Goal: Check status: Check status

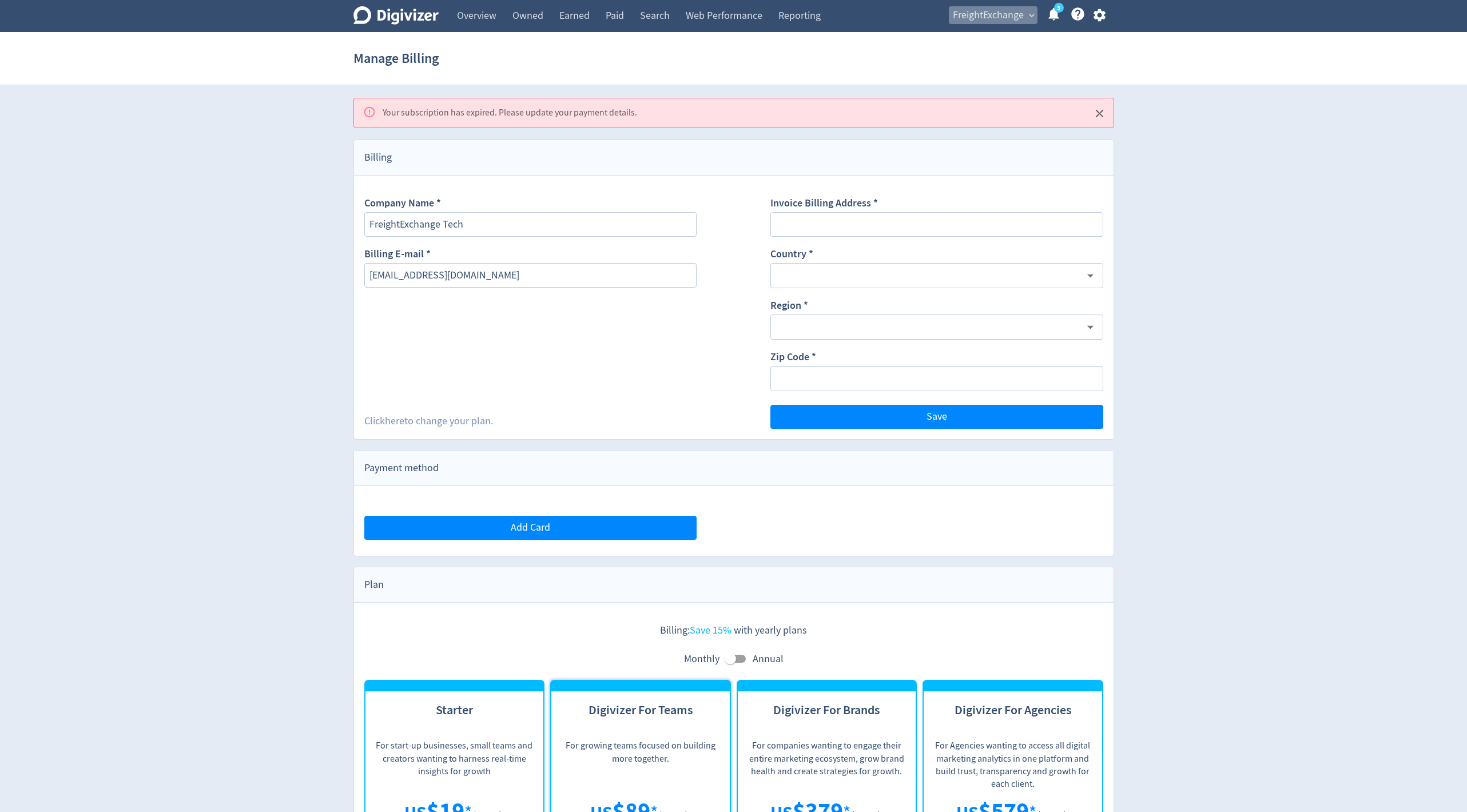
click at [1001, 21] on span "FreightExchange" at bounding box center [988, 15] width 71 height 18
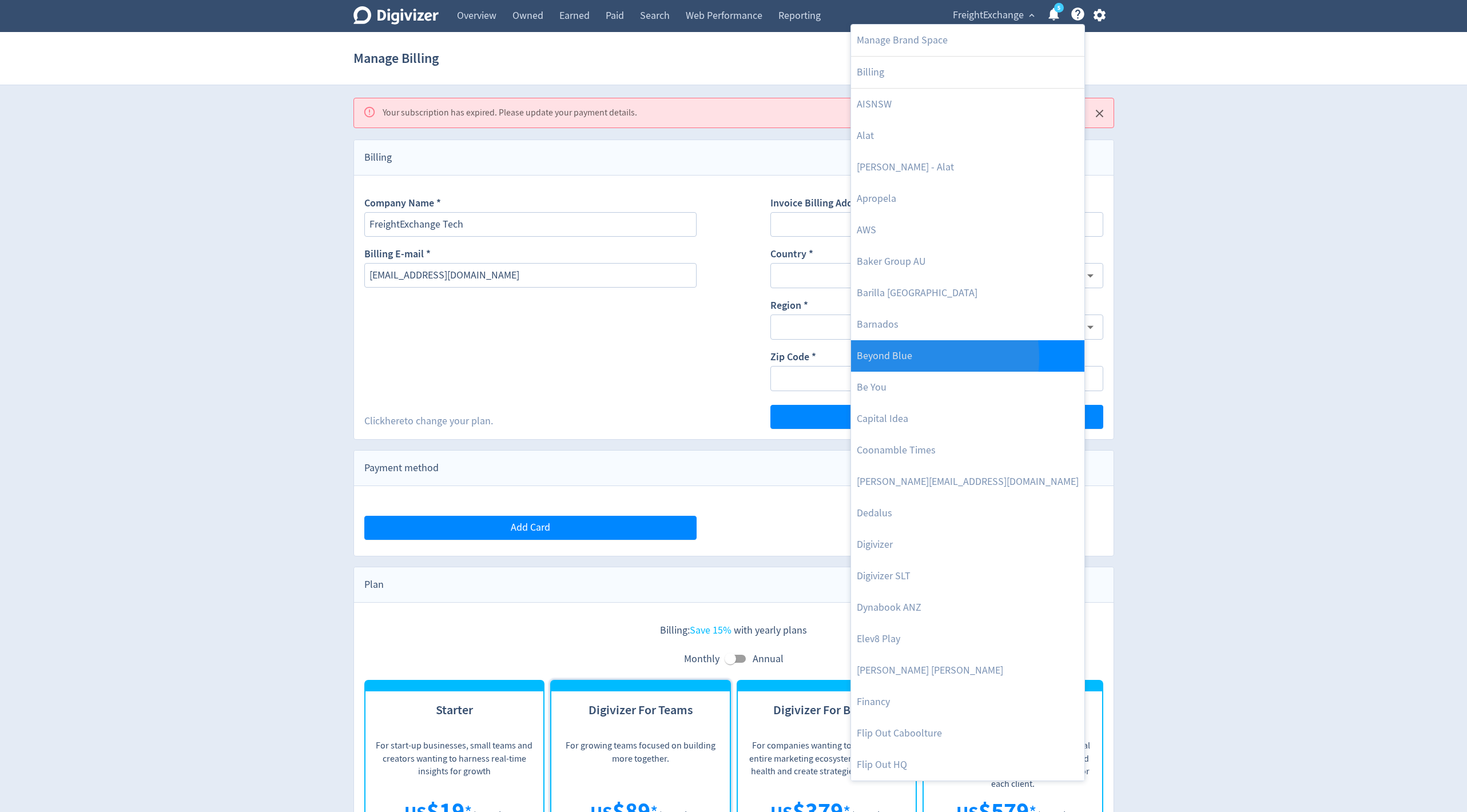
click at [906, 357] on link "Beyond Blue" at bounding box center [968, 356] width 233 height 31
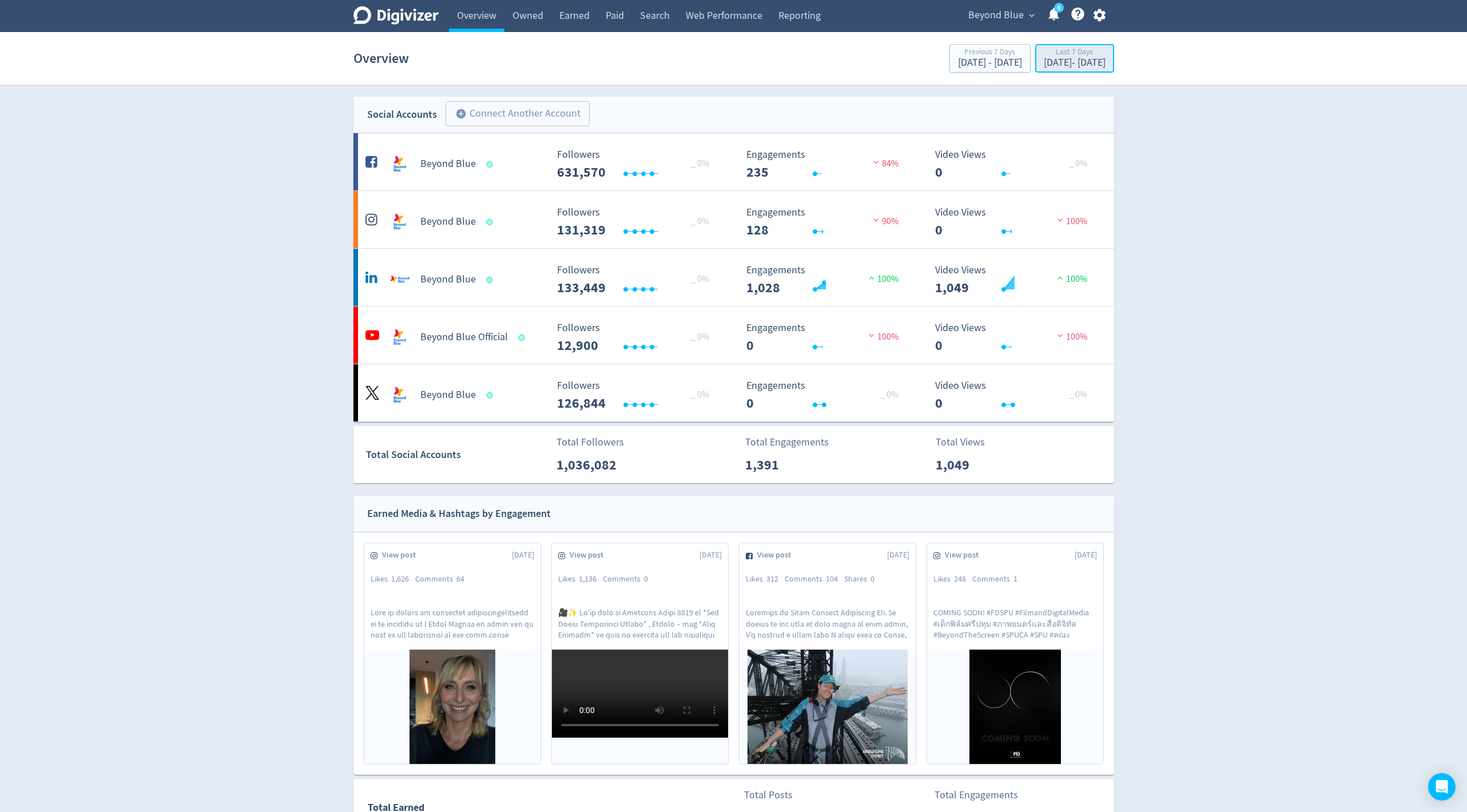
click at [1044, 65] on div "[DATE] - [DATE]" at bounding box center [1075, 62] width 62 height 11
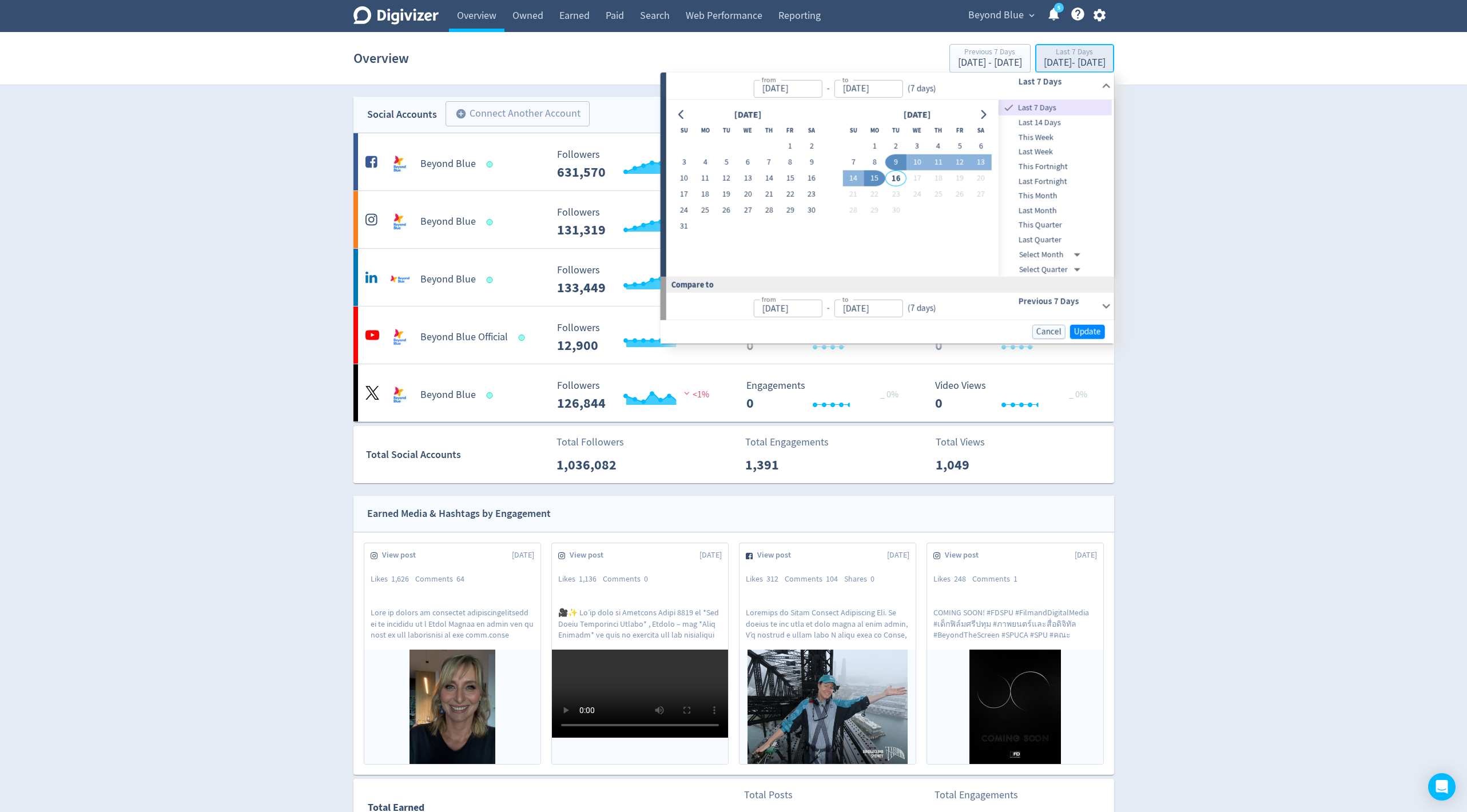
type input "[DATE]"
click at [785, 145] on button "1" at bounding box center [790, 146] width 21 height 16
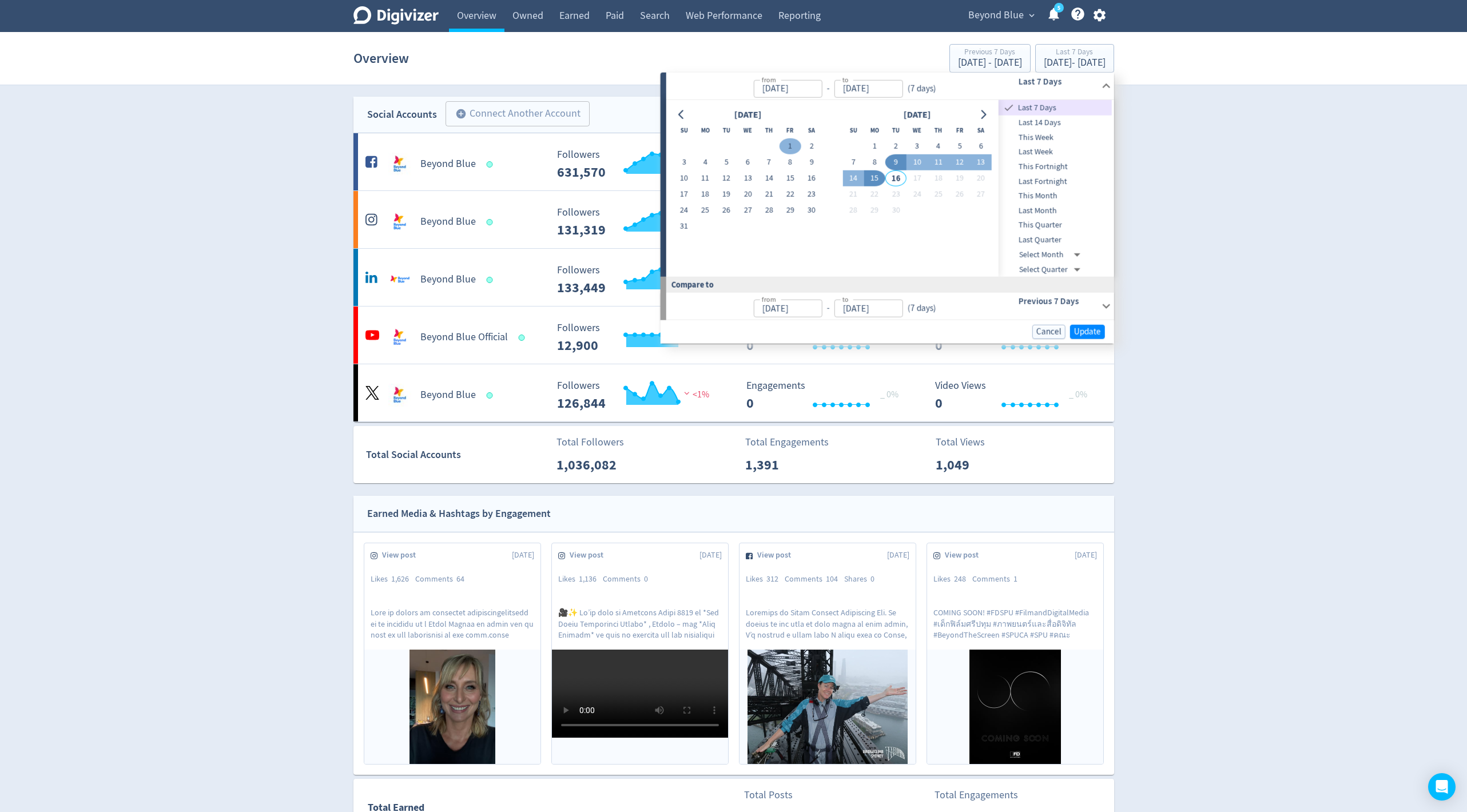
type input "[DATE]"
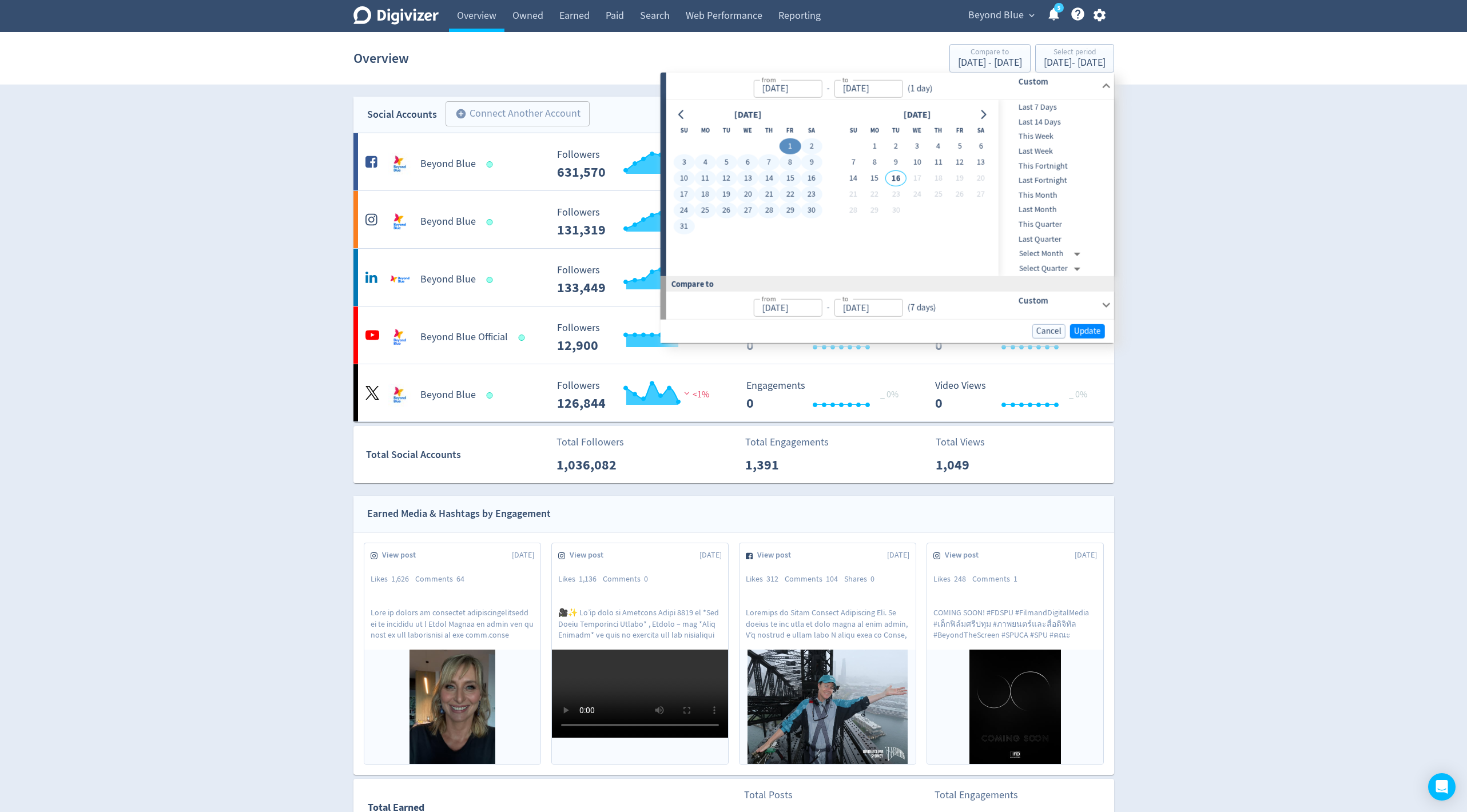
click at [678, 226] on button "31" at bounding box center [684, 227] width 21 height 16
type input "[DATE]"
click at [1083, 337] on div "Cancel Update" at bounding box center [882, 331] width 445 height 15
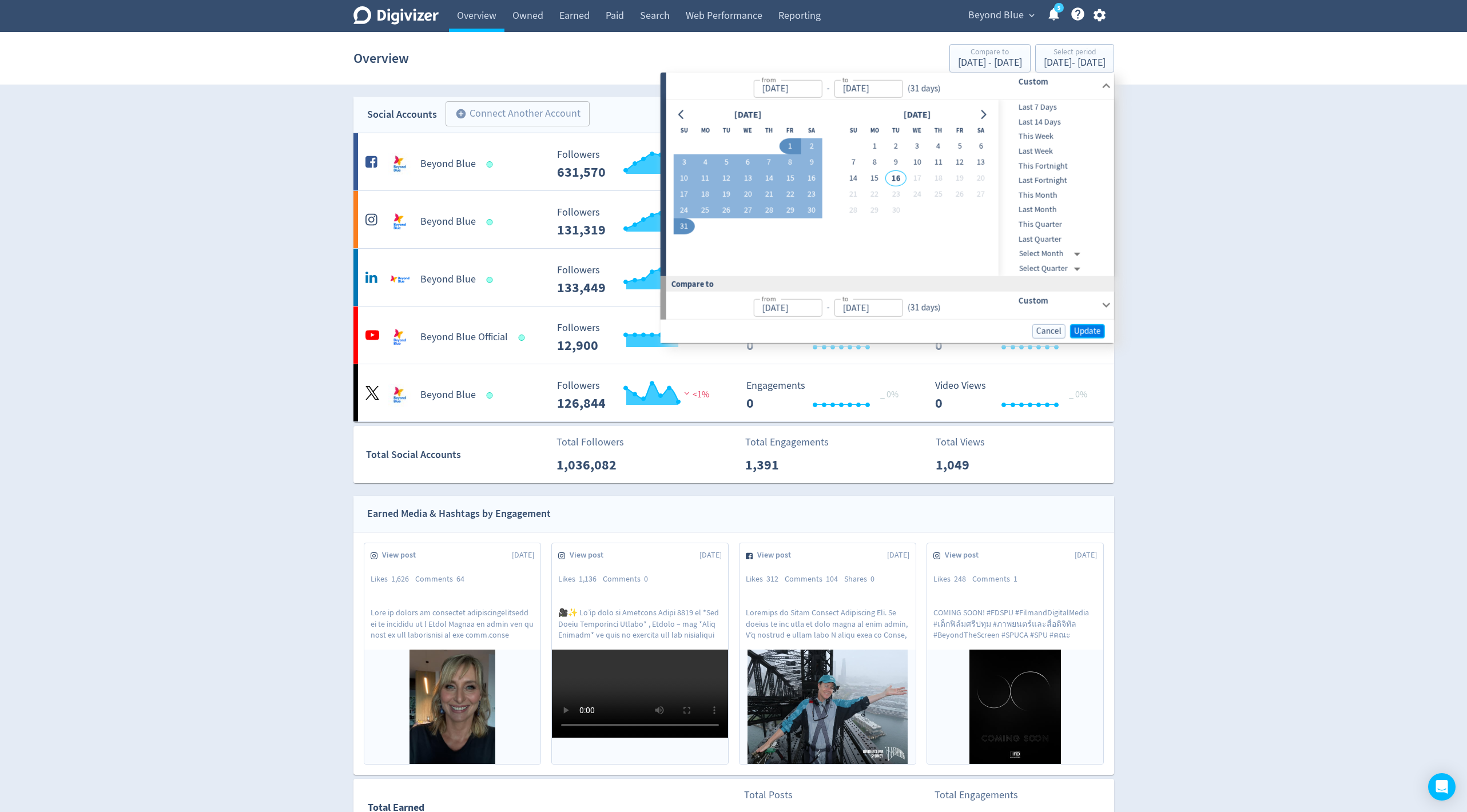
click at [1087, 335] on span "Update" at bounding box center [1088, 331] width 27 height 9
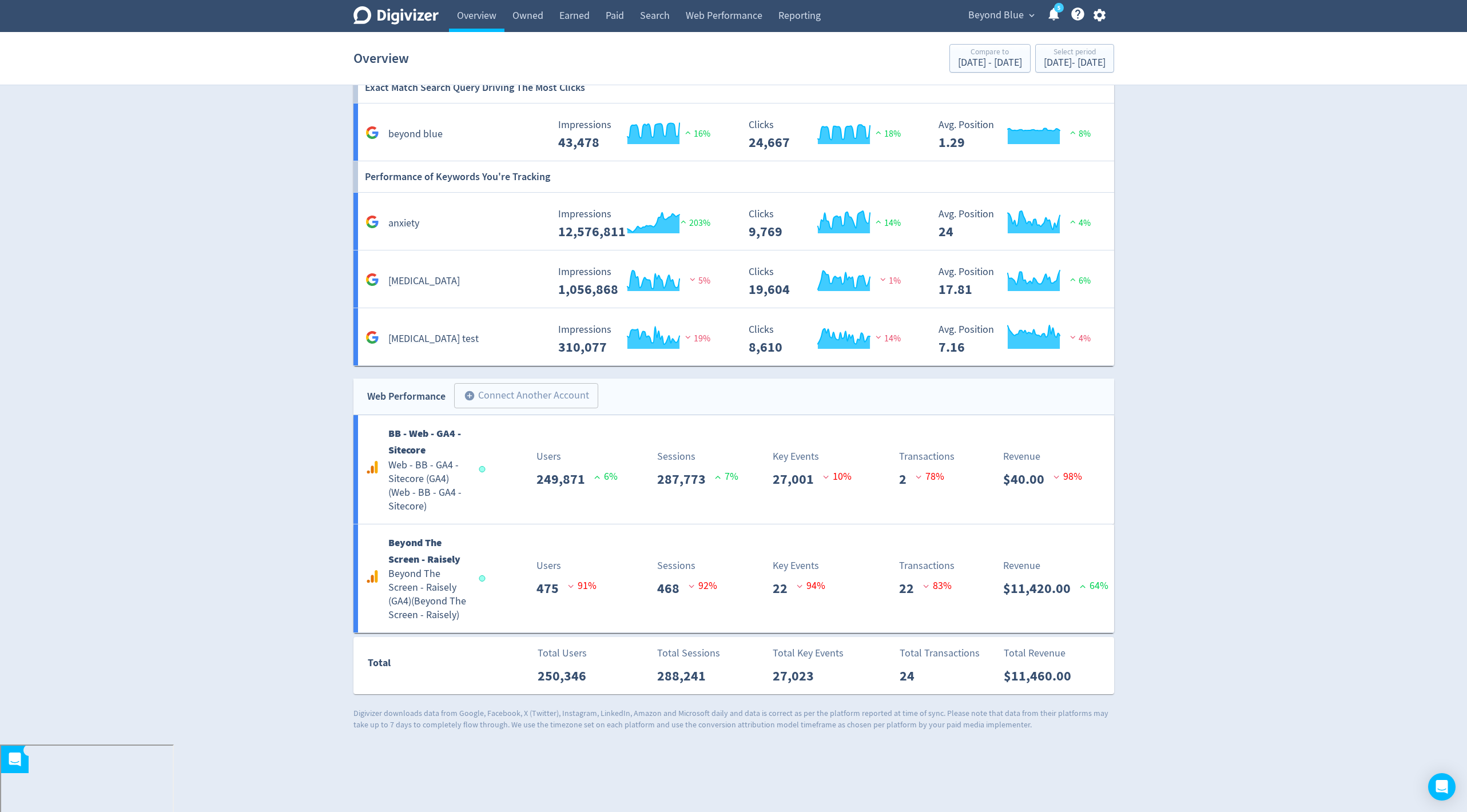
scroll to position [2426, 0]
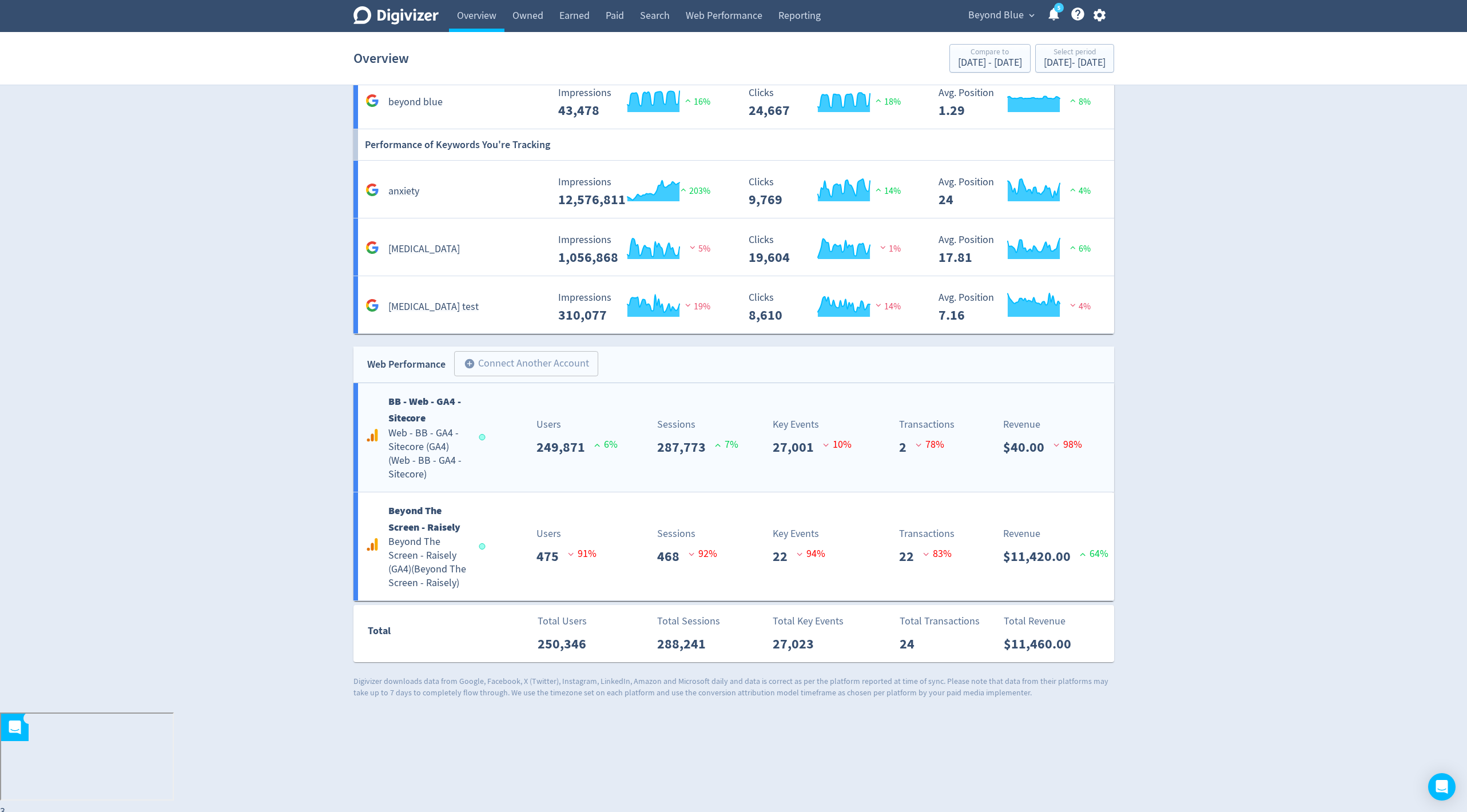
click at [631, 453] on div "BB - Web - GA4 - Sitecore Web - BB - GA4 - Sitecore (GA4) ( Web - BB - GA4 - Si…" at bounding box center [734, 438] width 761 height 109
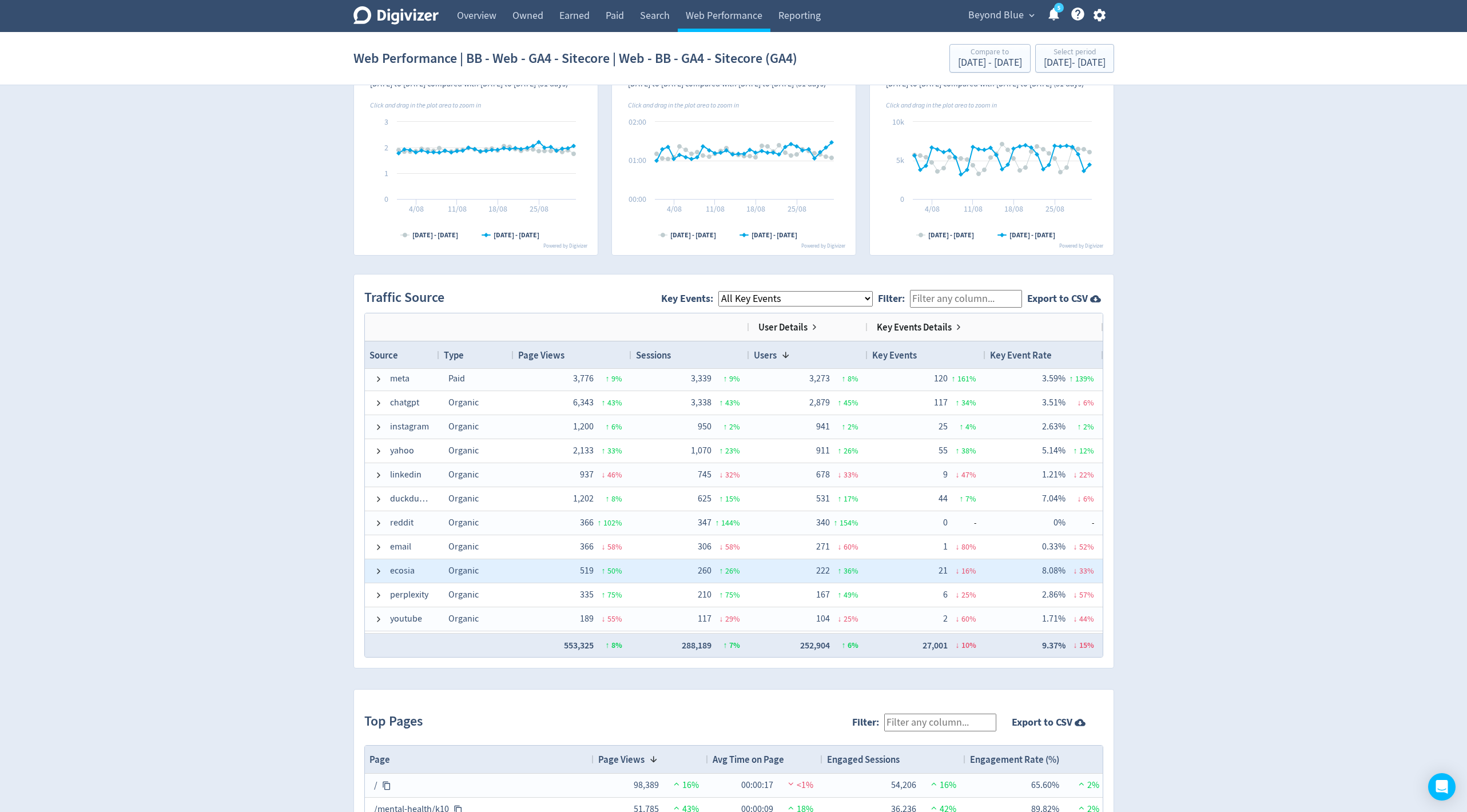
scroll to position [171, 0]
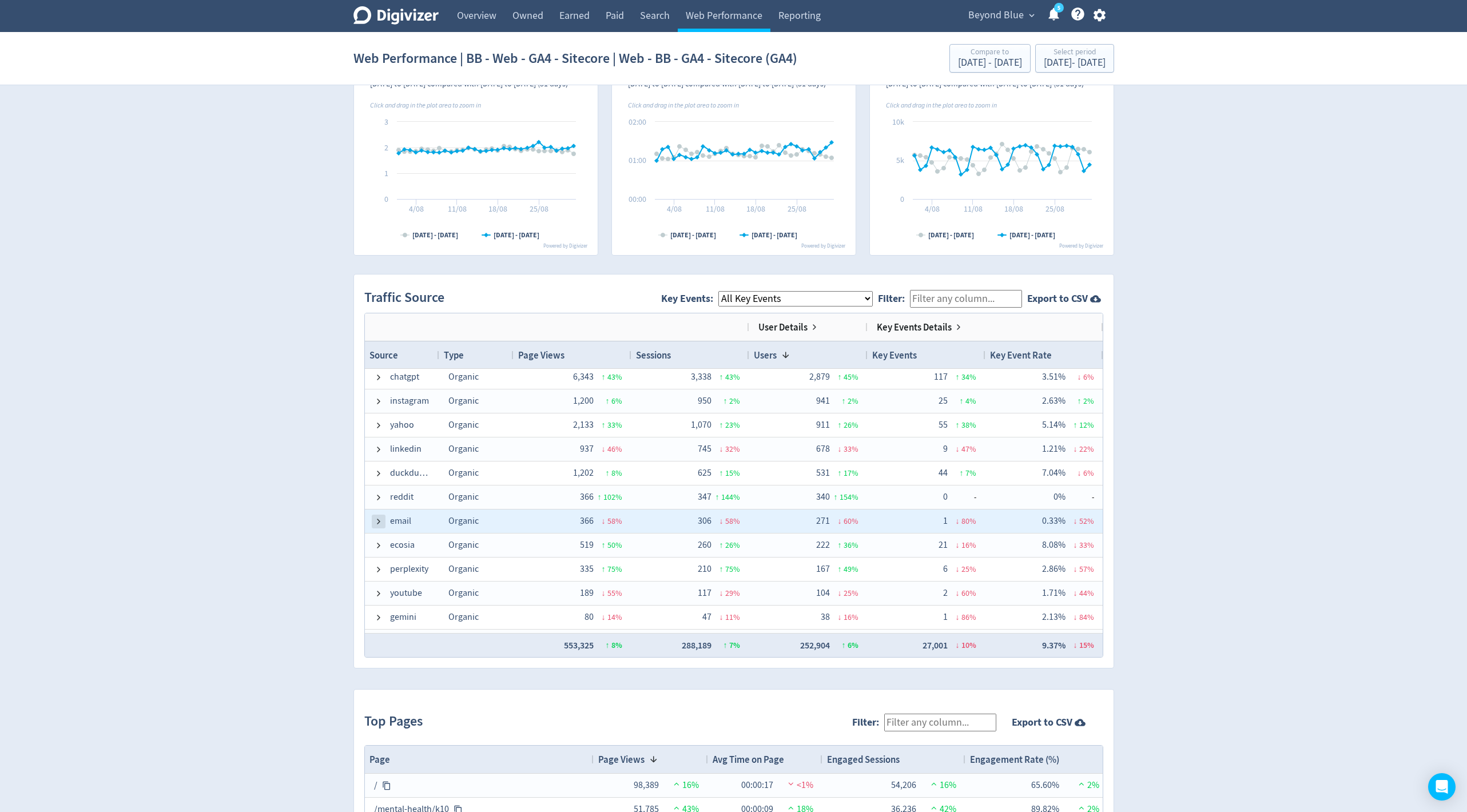
click at [376, 521] on span at bounding box center [378, 521] width 9 height 9
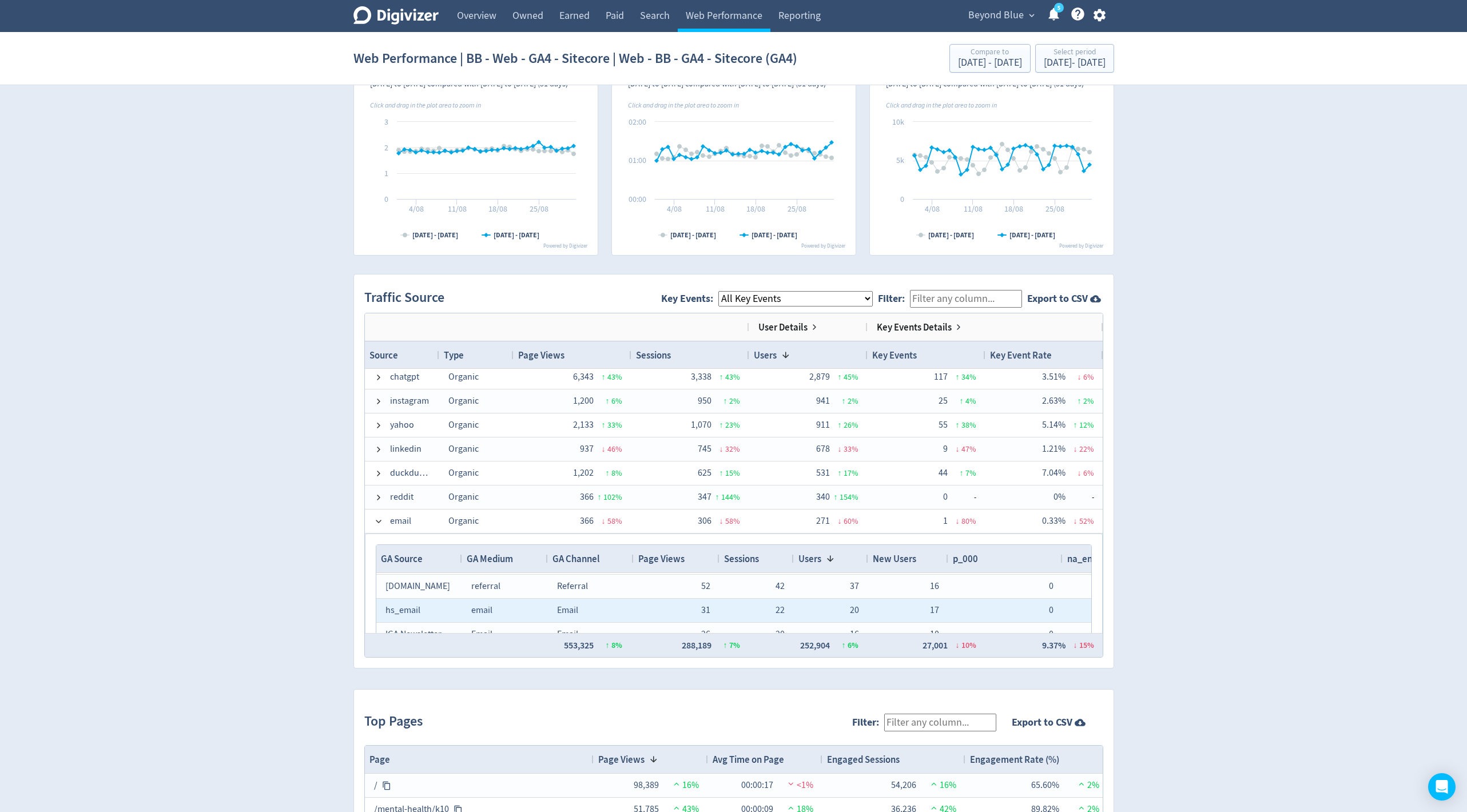
scroll to position [0, 0]
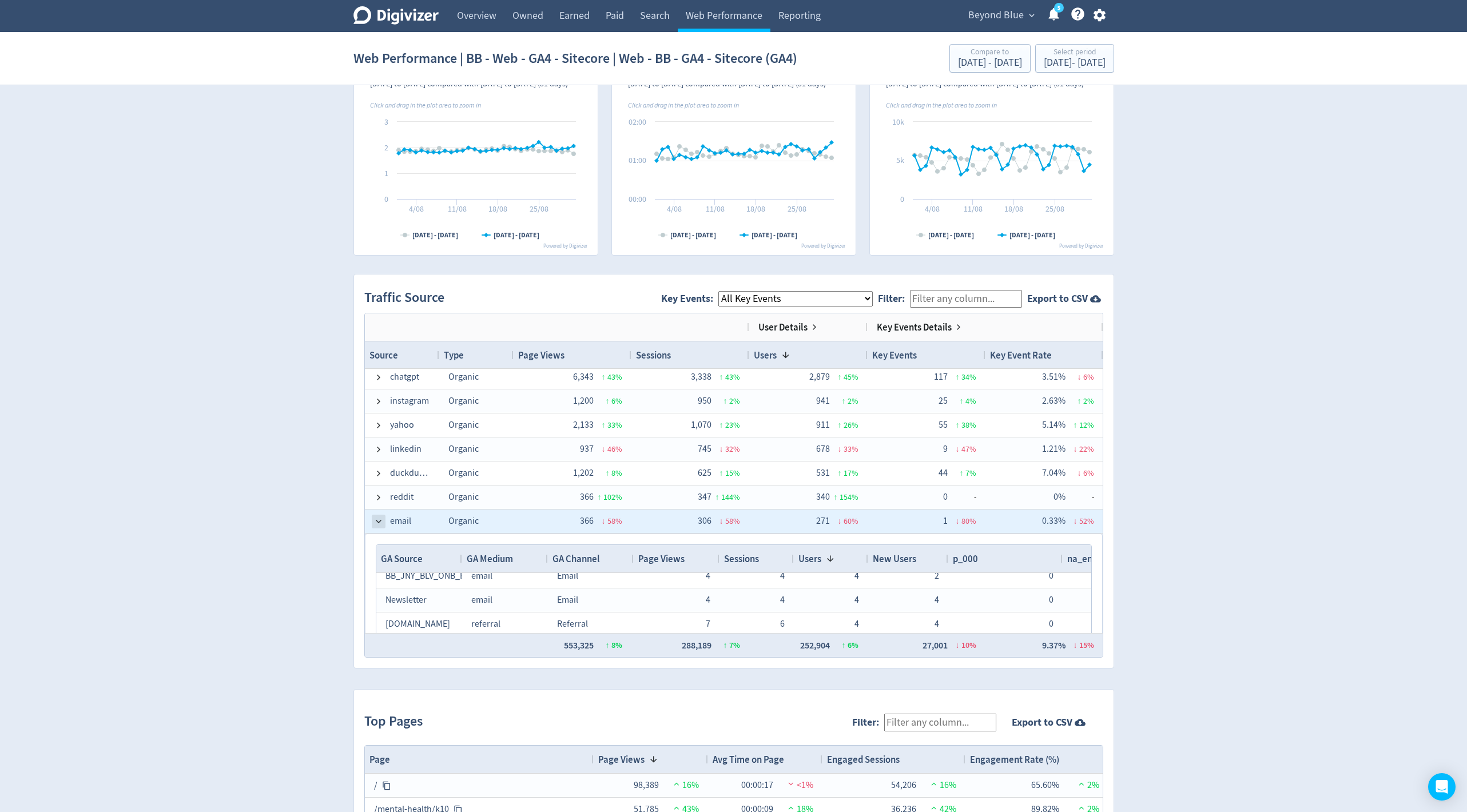
click at [380, 518] on span at bounding box center [378, 521] width 9 height 9
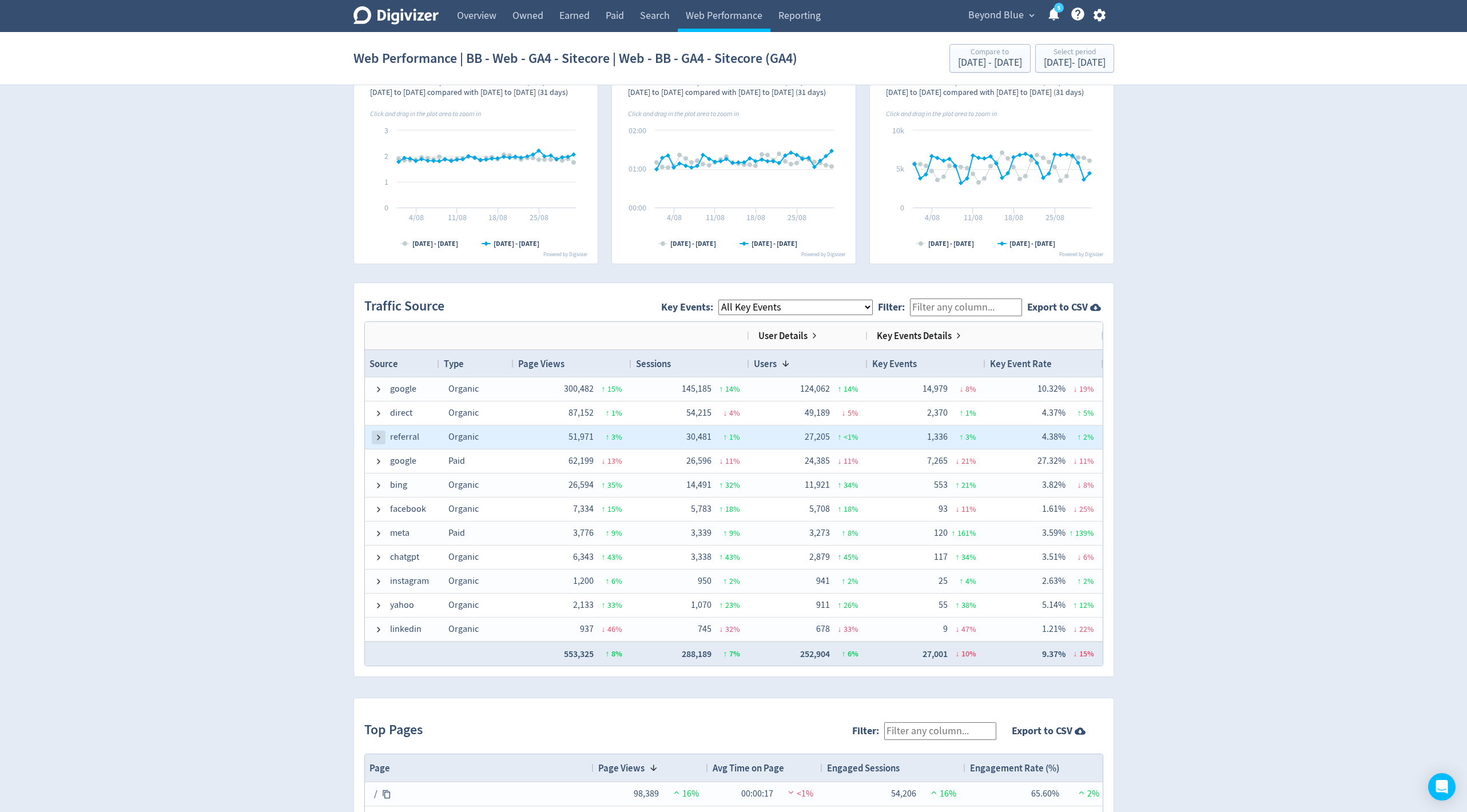
click at [376, 436] on span at bounding box center [378, 437] width 9 height 9
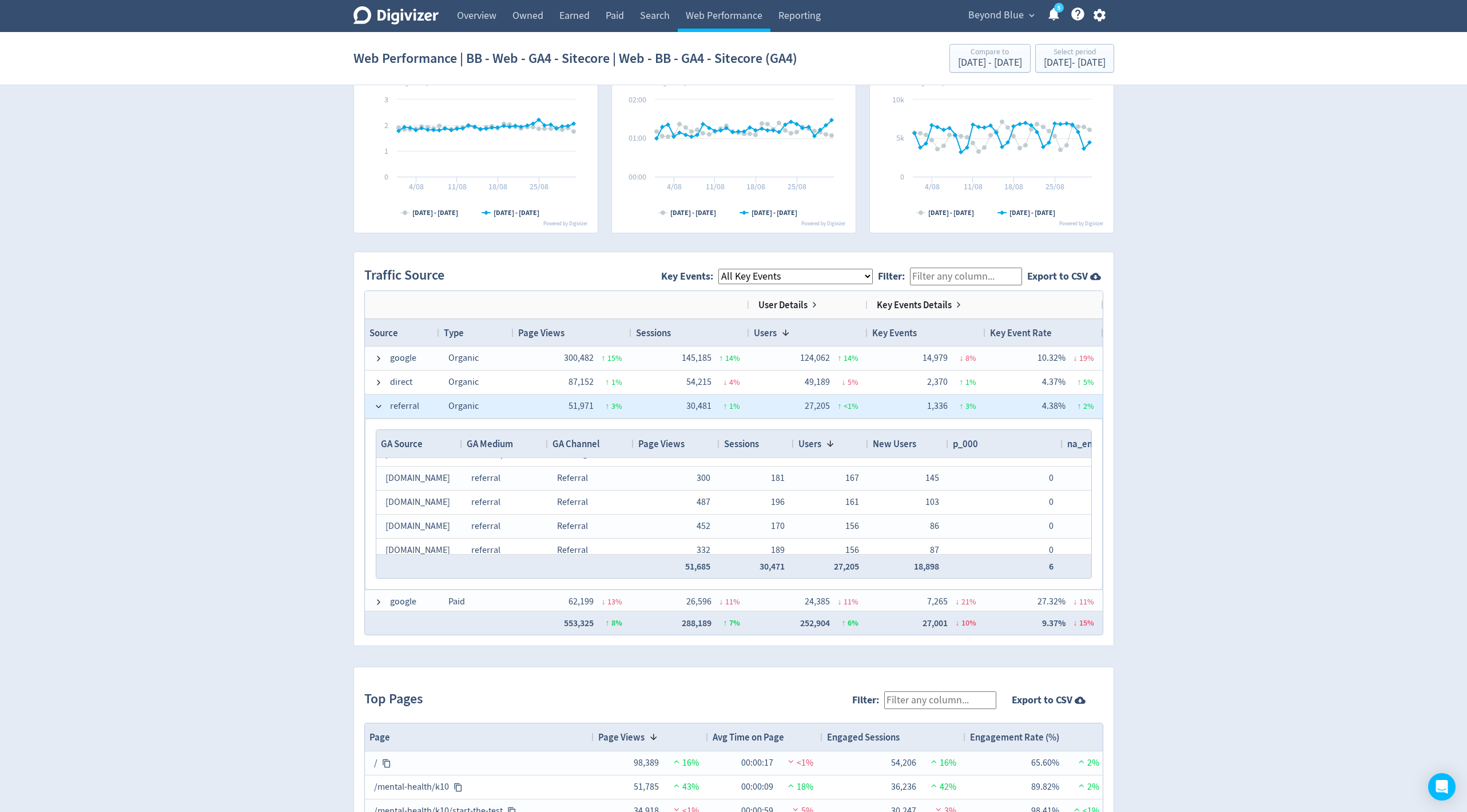
click at [377, 408] on span at bounding box center [378, 406] width 9 height 22
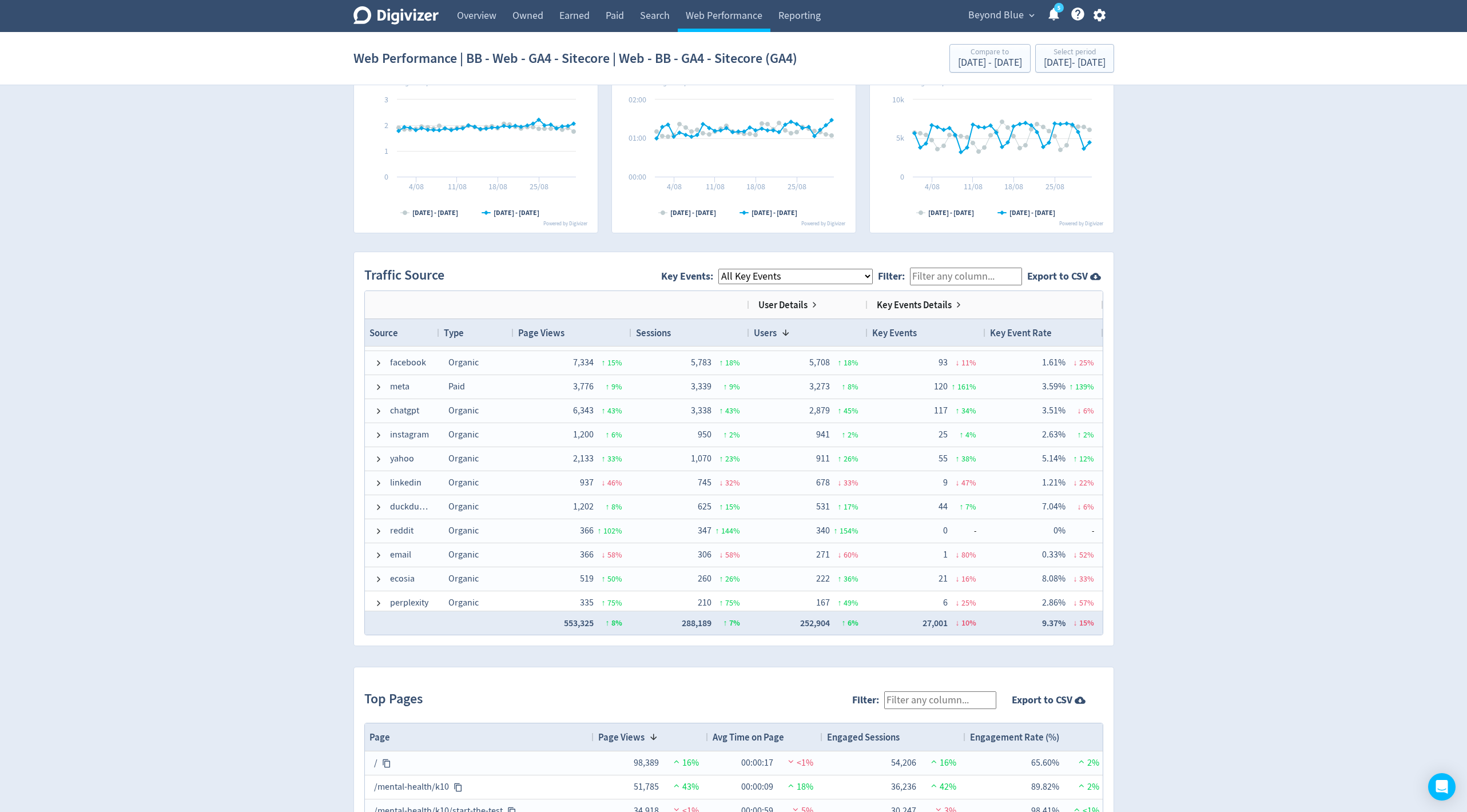
click at [816, 272] on select "All Key Events eCommerce p_000 na_enquiry_submission_gold_coast checklist_submi…" at bounding box center [796, 276] width 155 height 16
click at [726, 268] on select "All Key Events eCommerce p_000 na_enquiry_submission_gold_coast checklist_submi…" at bounding box center [796, 276] width 155 height 16
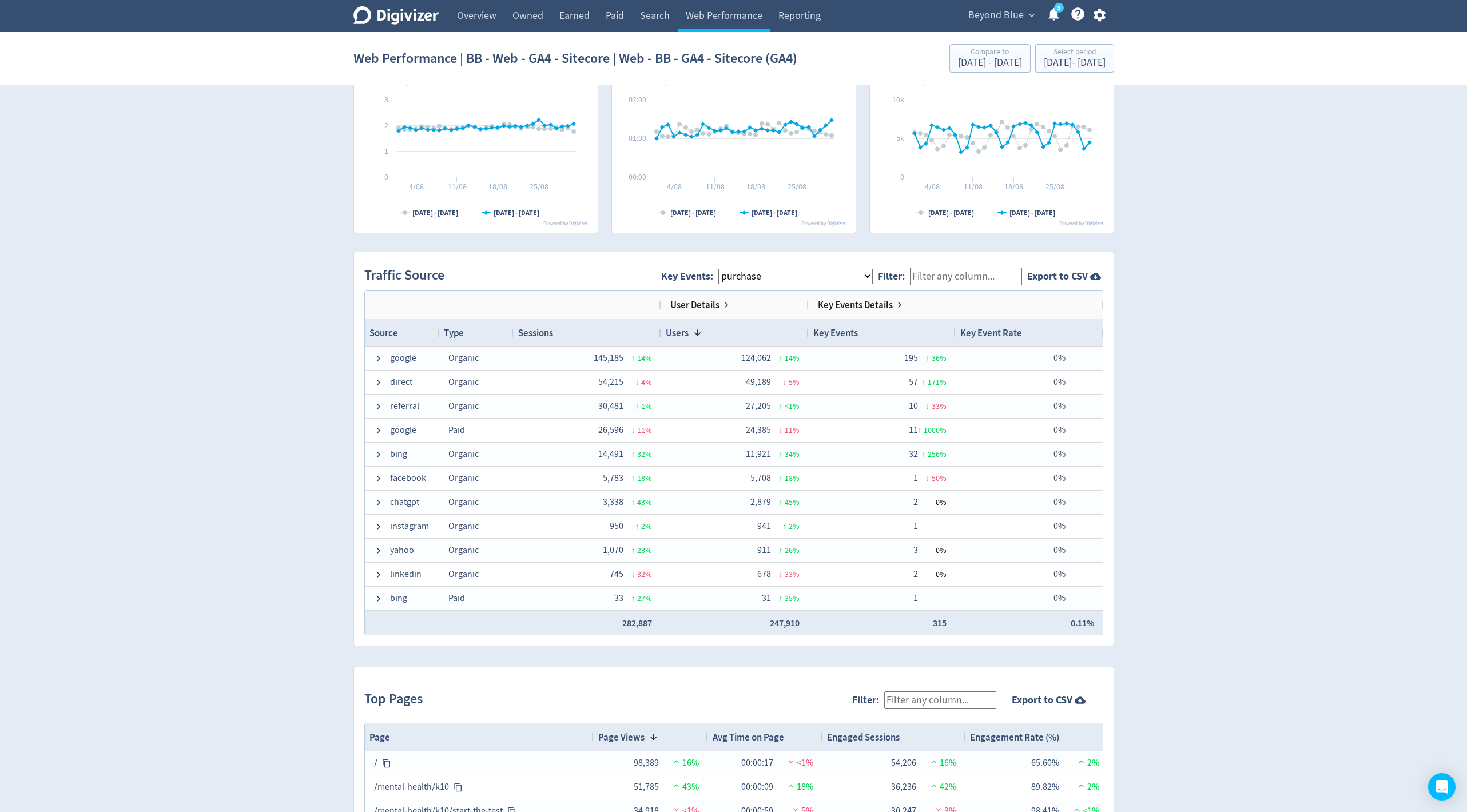
click at [778, 277] on select "All Key Events eCommerce p_000 na_enquiry_submission_gold_coast checklist_submi…" at bounding box center [796, 276] width 155 height 16
click at [726, 268] on select "All Key Events eCommerce p_000 na_enquiry_submission_gold_coast checklist_submi…" at bounding box center [796, 276] width 155 height 16
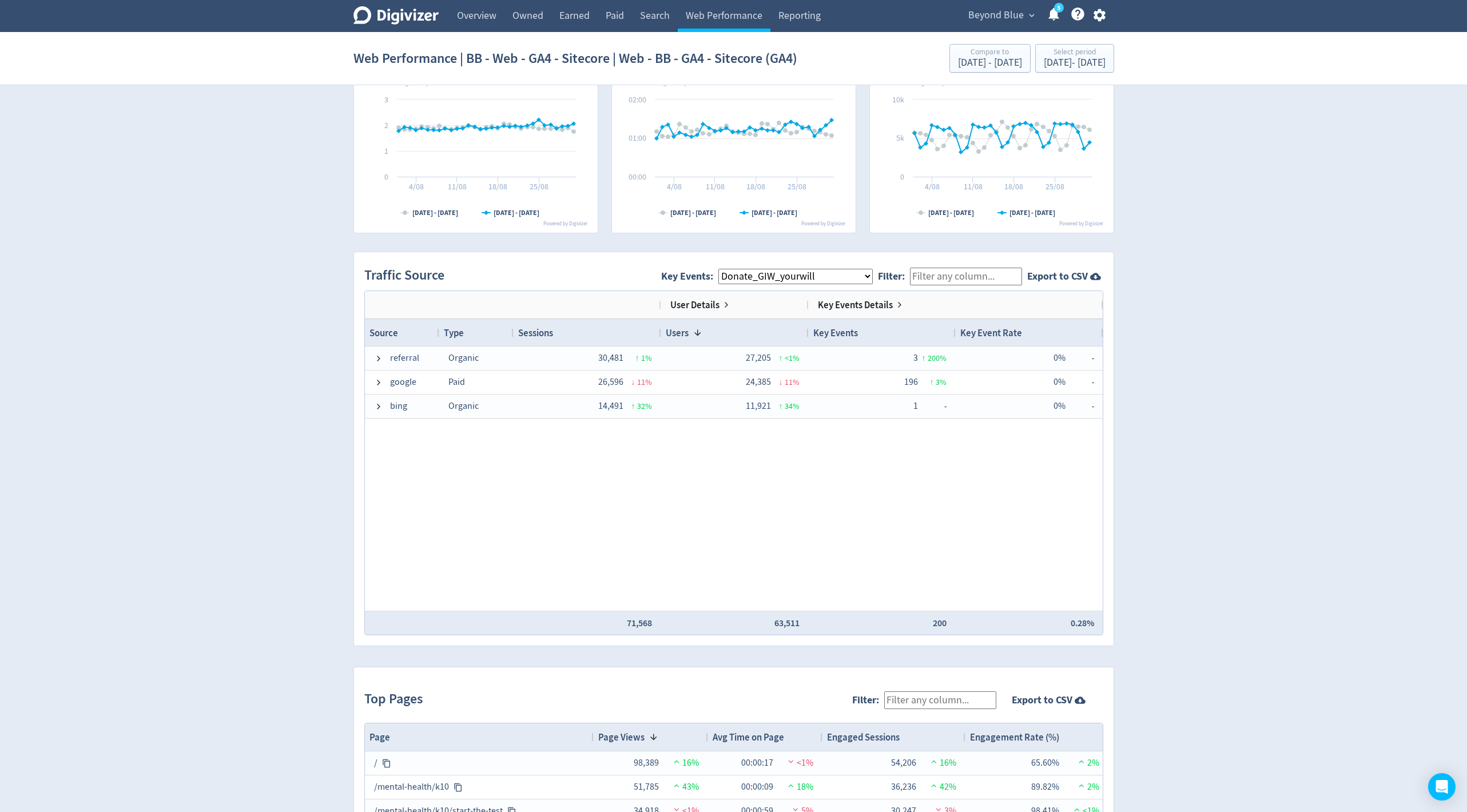
click at [796, 276] on select "All Key Events eCommerce p_000 na_enquiry_submission_gold_coast checklist_submi…" at bounding box center [796, 276] width 155 height 16
select select "eCommerce"
click at [726, 268] on select "All Key Events eCommerce p_000 na_enquiry_submission_gold_coast checklist_submi…" at bounding box center [796, 276] width 155 height 16
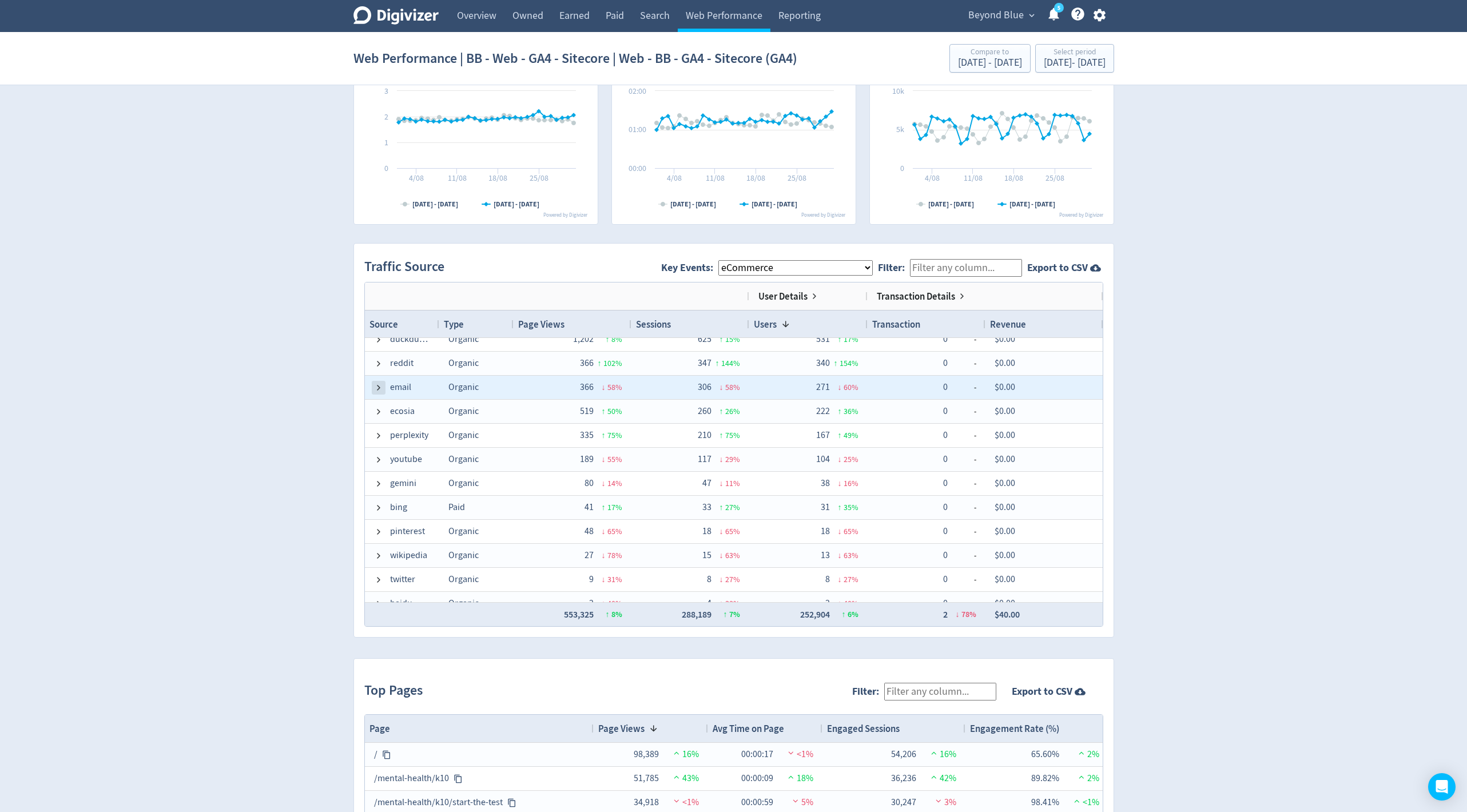
click at [376, 386] on span at bounding box center [378, 387] width 9 height 9
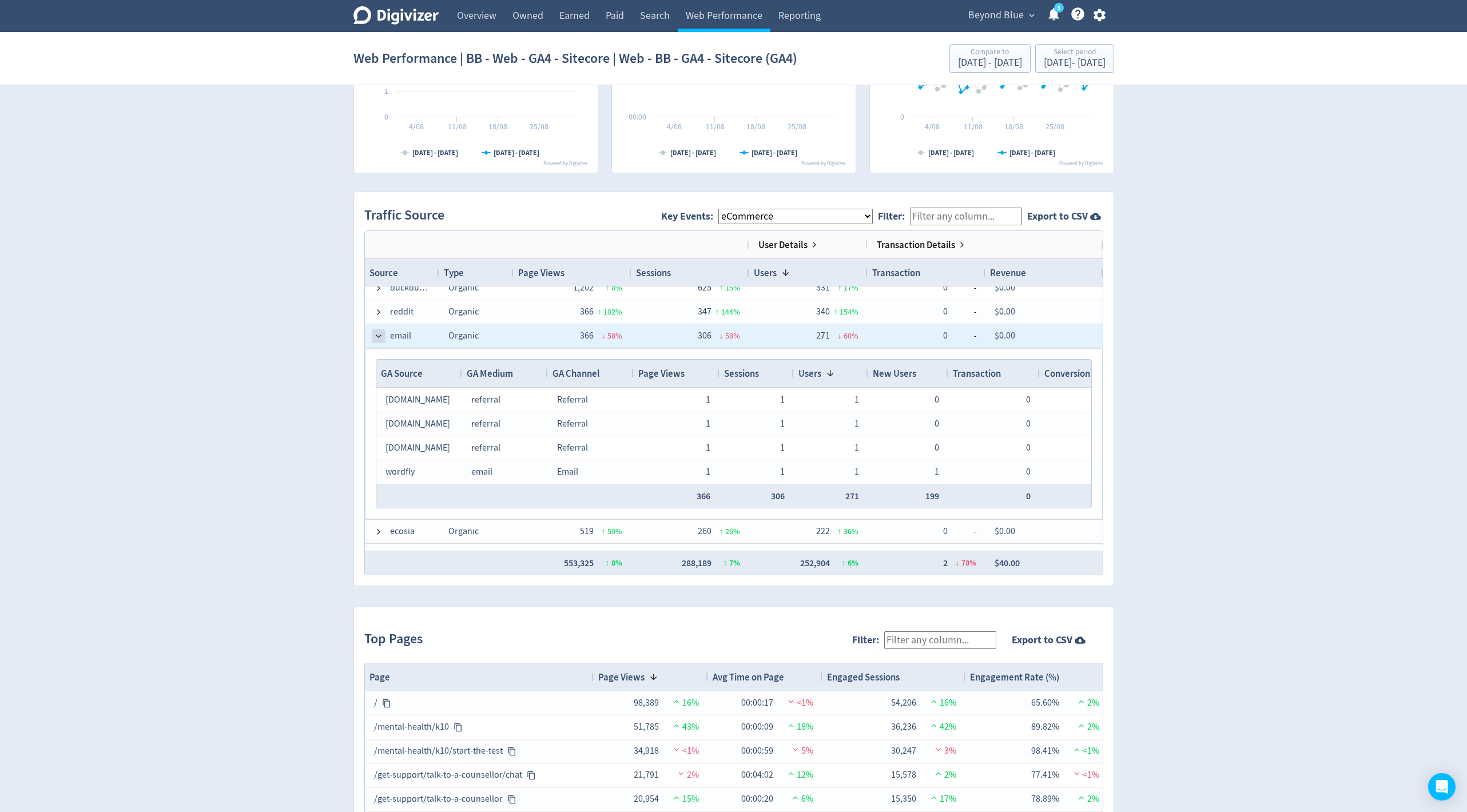
click at [378, 335] on span at bounding box center [378, 335] width 9 height 9
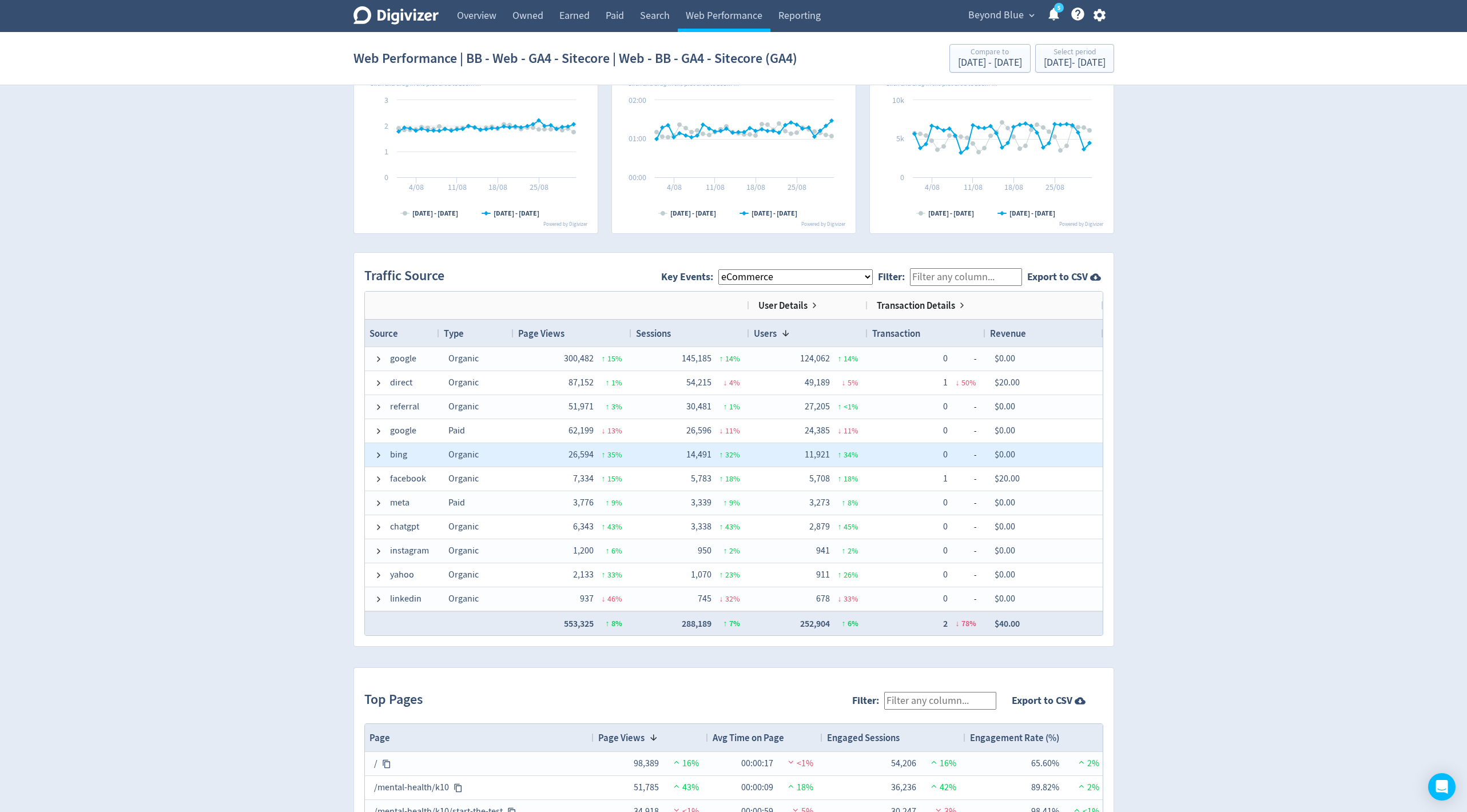
scroll to position [585, 0]
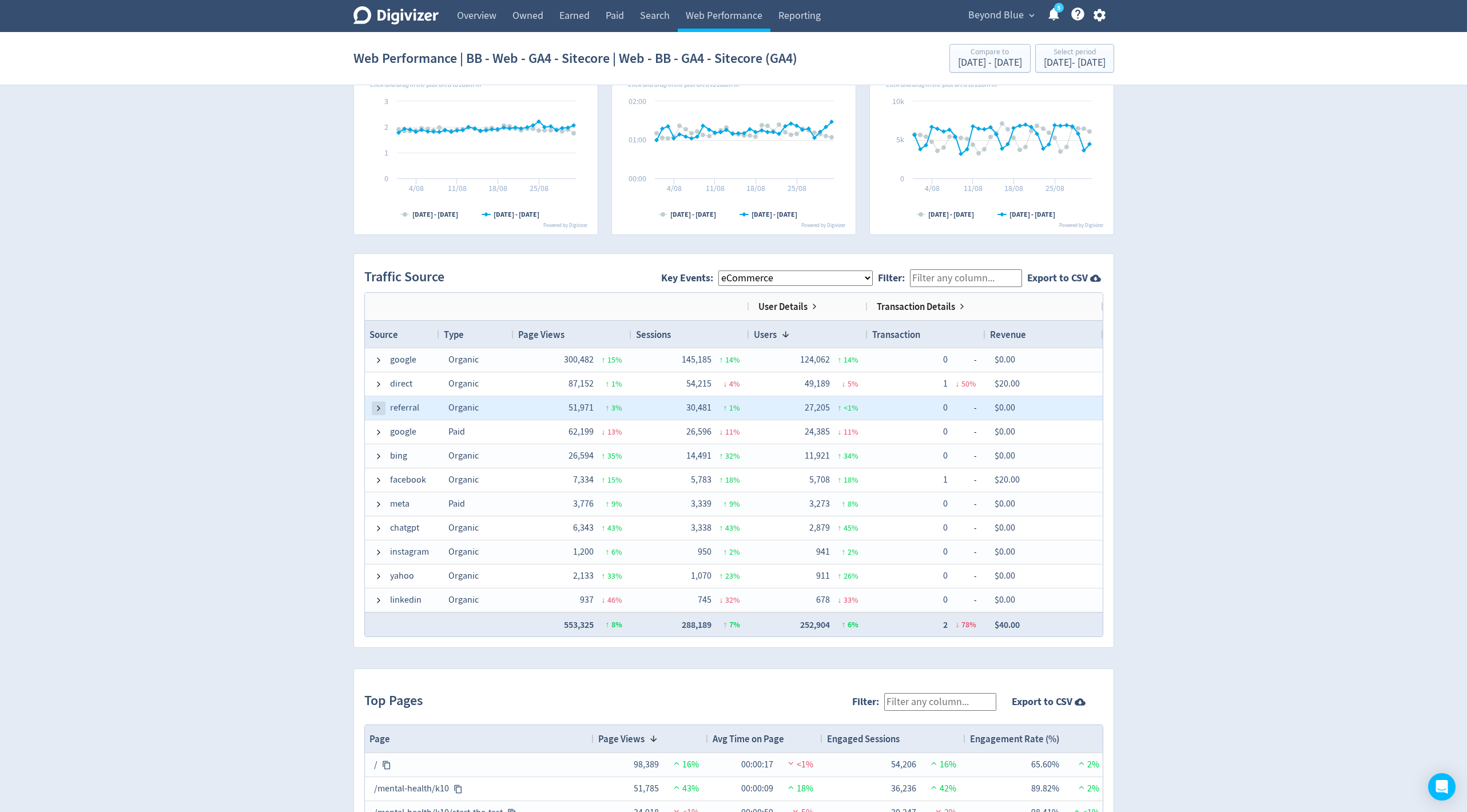
click at [378, 407] on span at bounding box center [378, 407] width 9 height 9
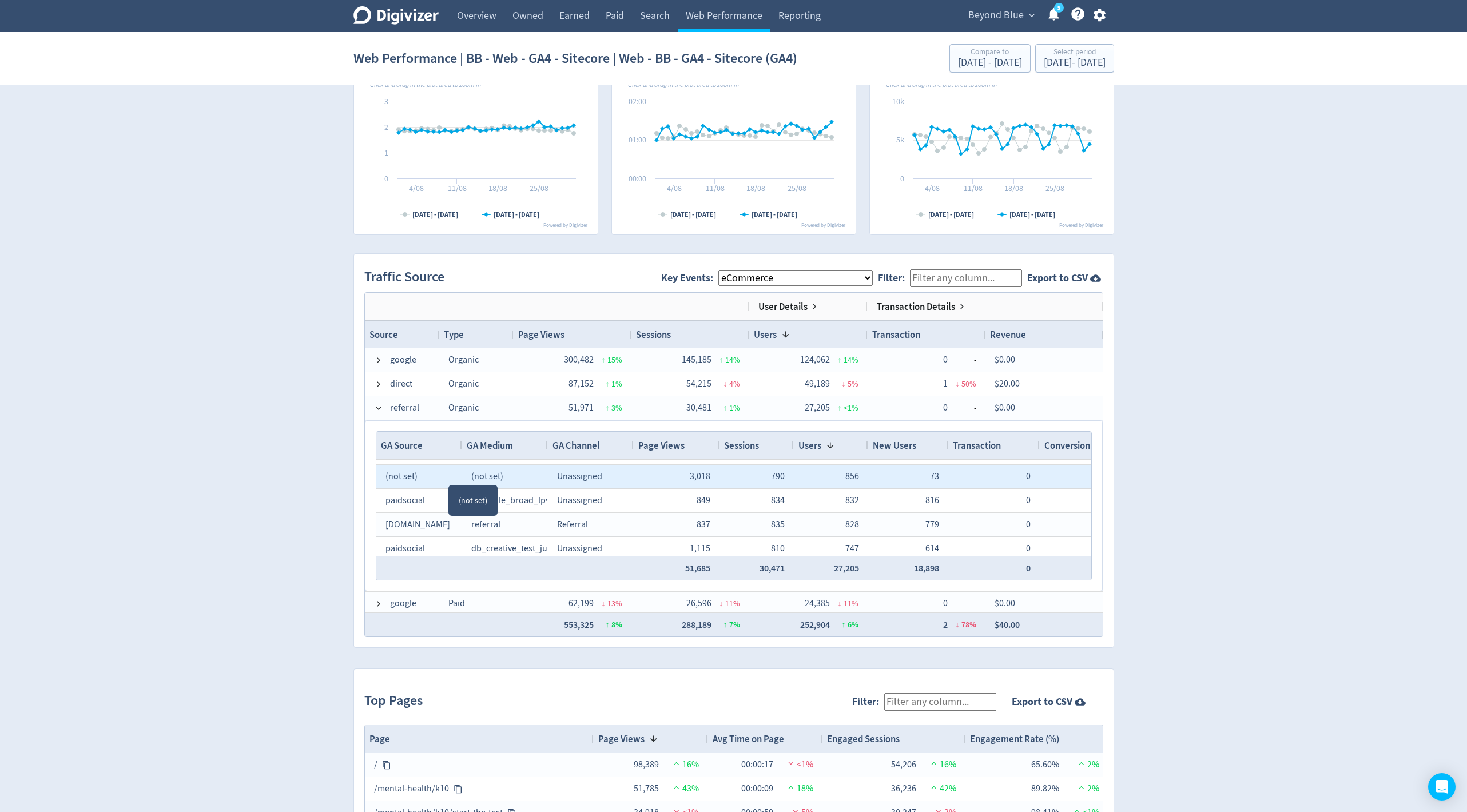
scroll to position [49, 0]
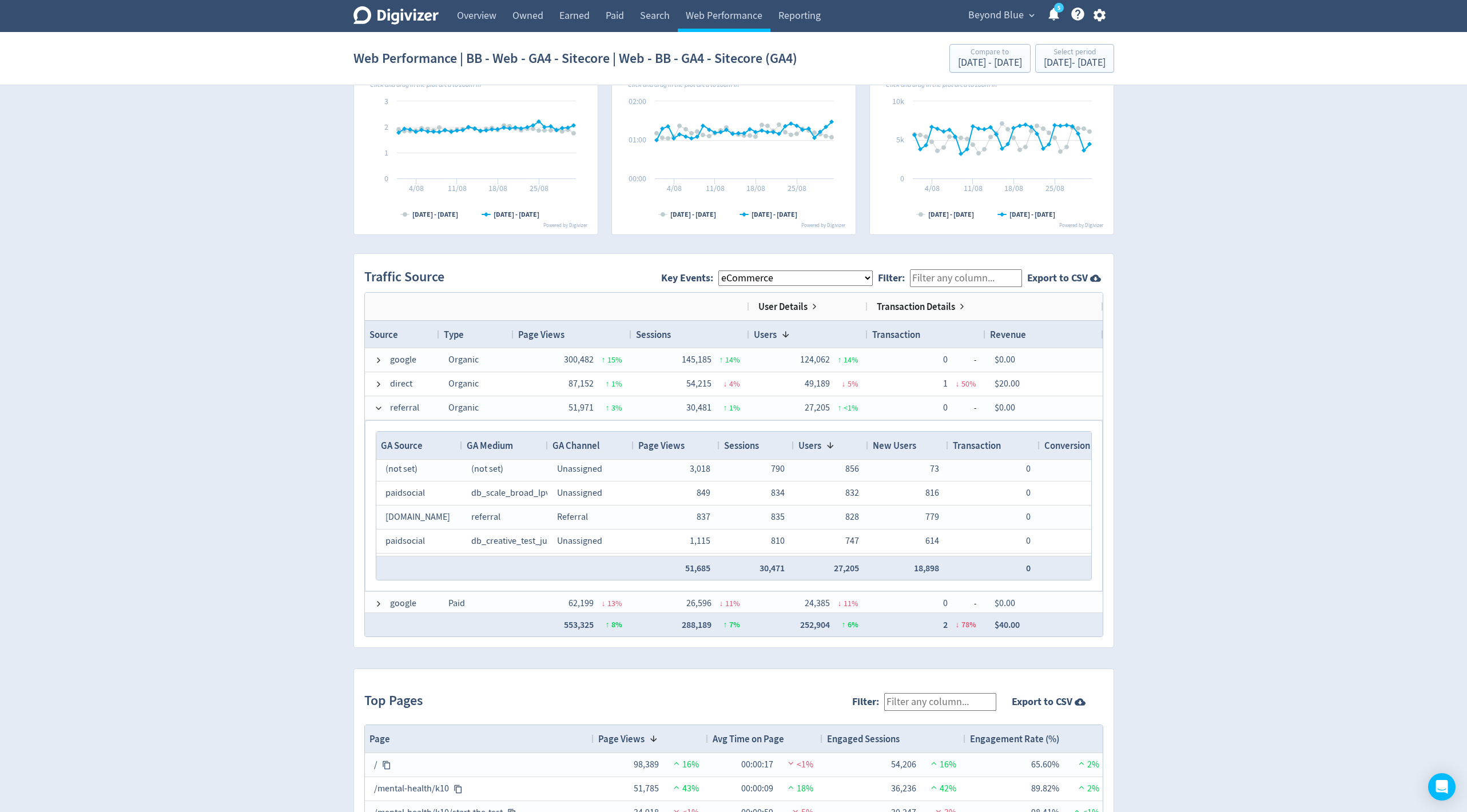
click at [544, 441] on div "GA Medium" at bounding box center [505, 445] width 86 height 27
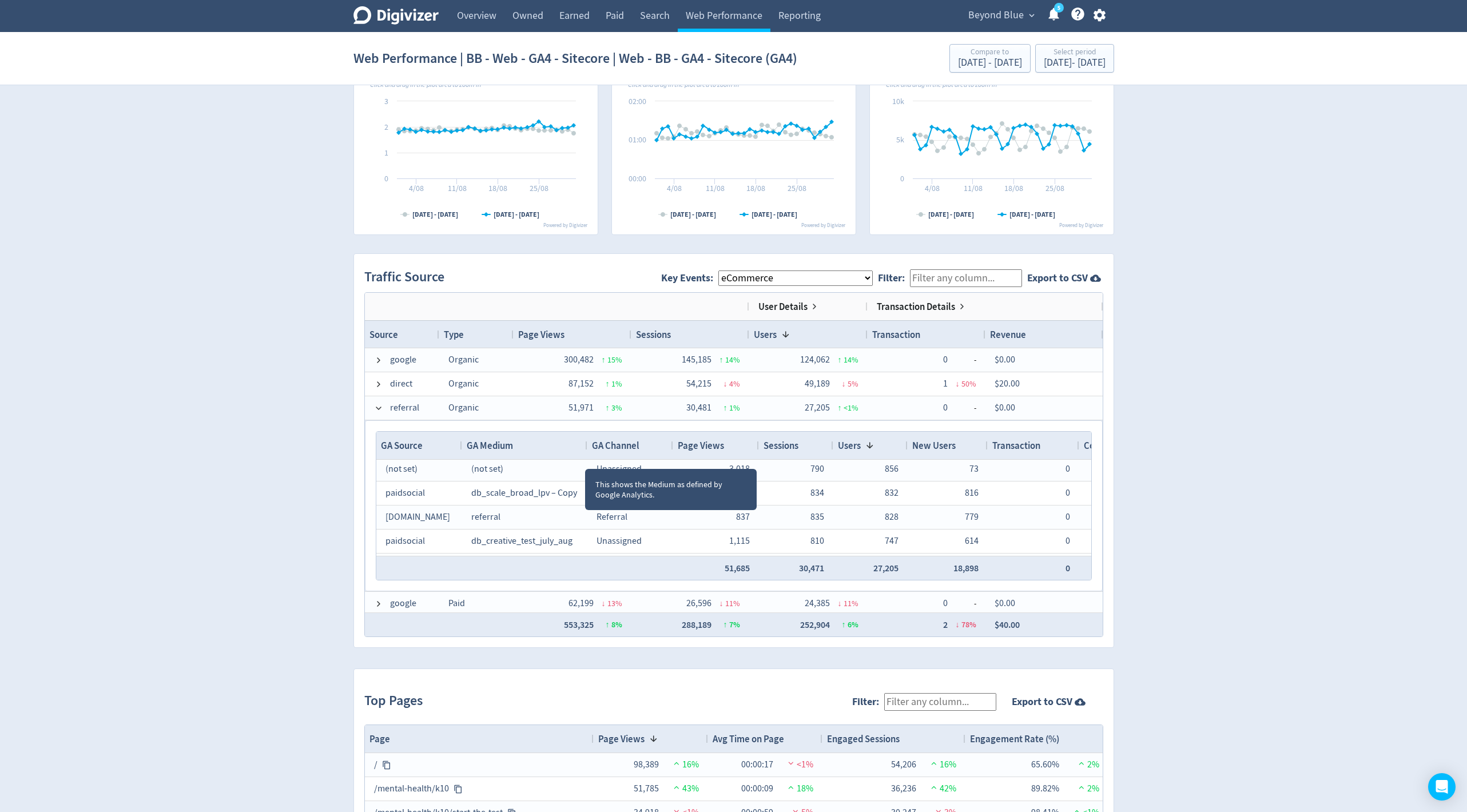
drag, startPoint x: 544, startPoint y: 442, endPoint x: 583, endPoint y: 454, distance: 40.8
click at [583, 454] on div "GA Medium" at bounding box center [524, 445] width 125 height 27
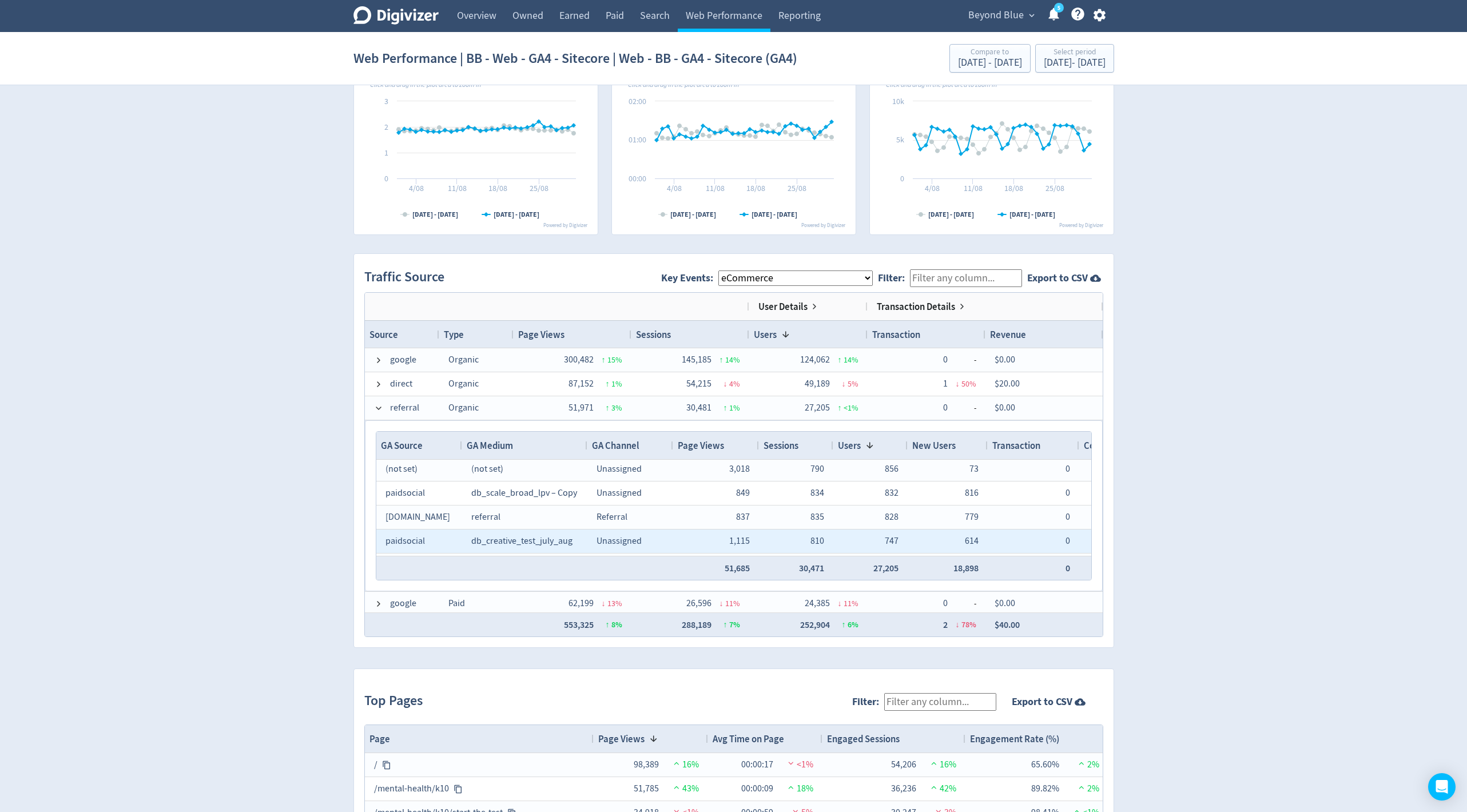
click at [538, 547] on div "db_creative_test_july_aug" at bounding box center [525, 541] width 107 height 22
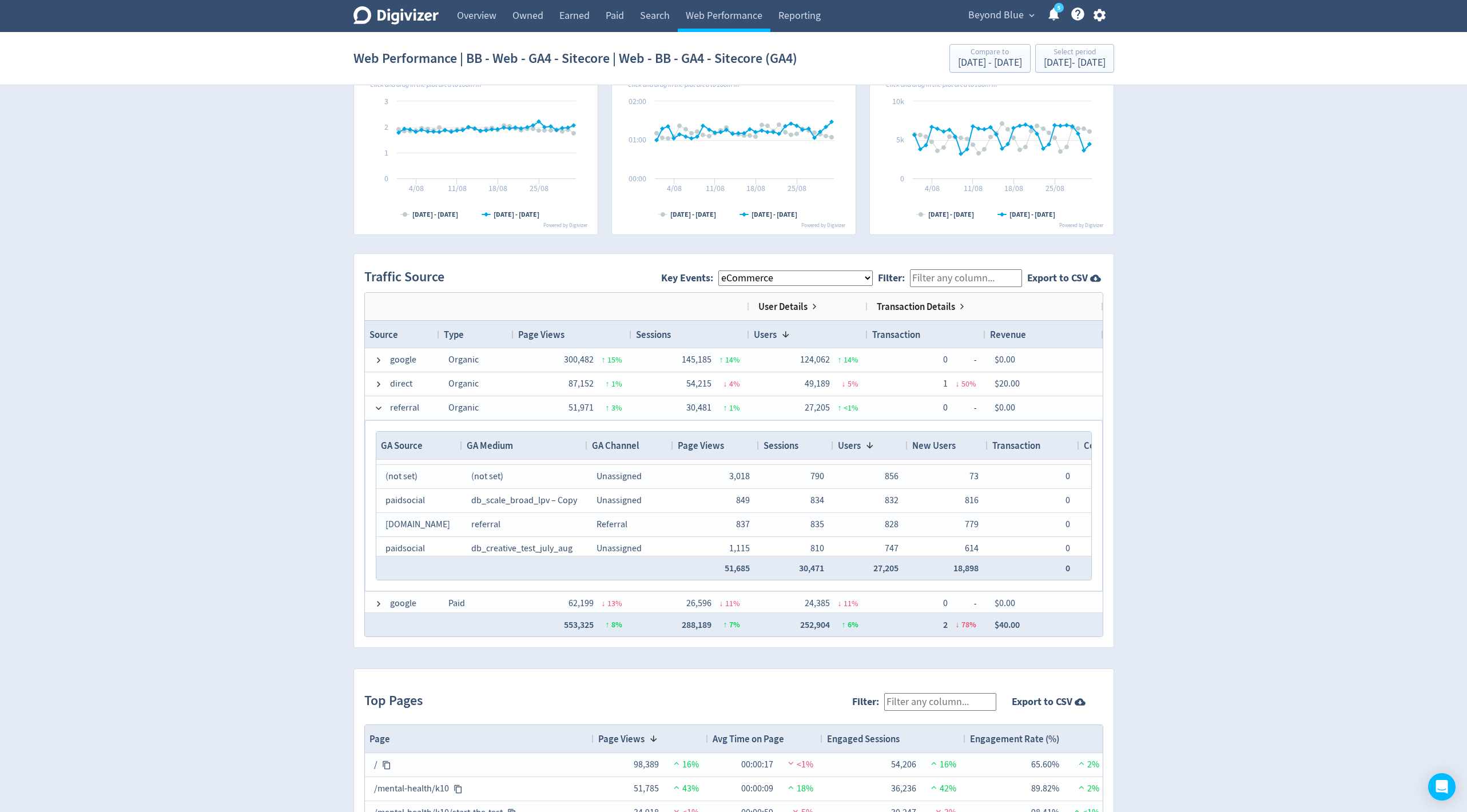
scroll to position [62, 0]
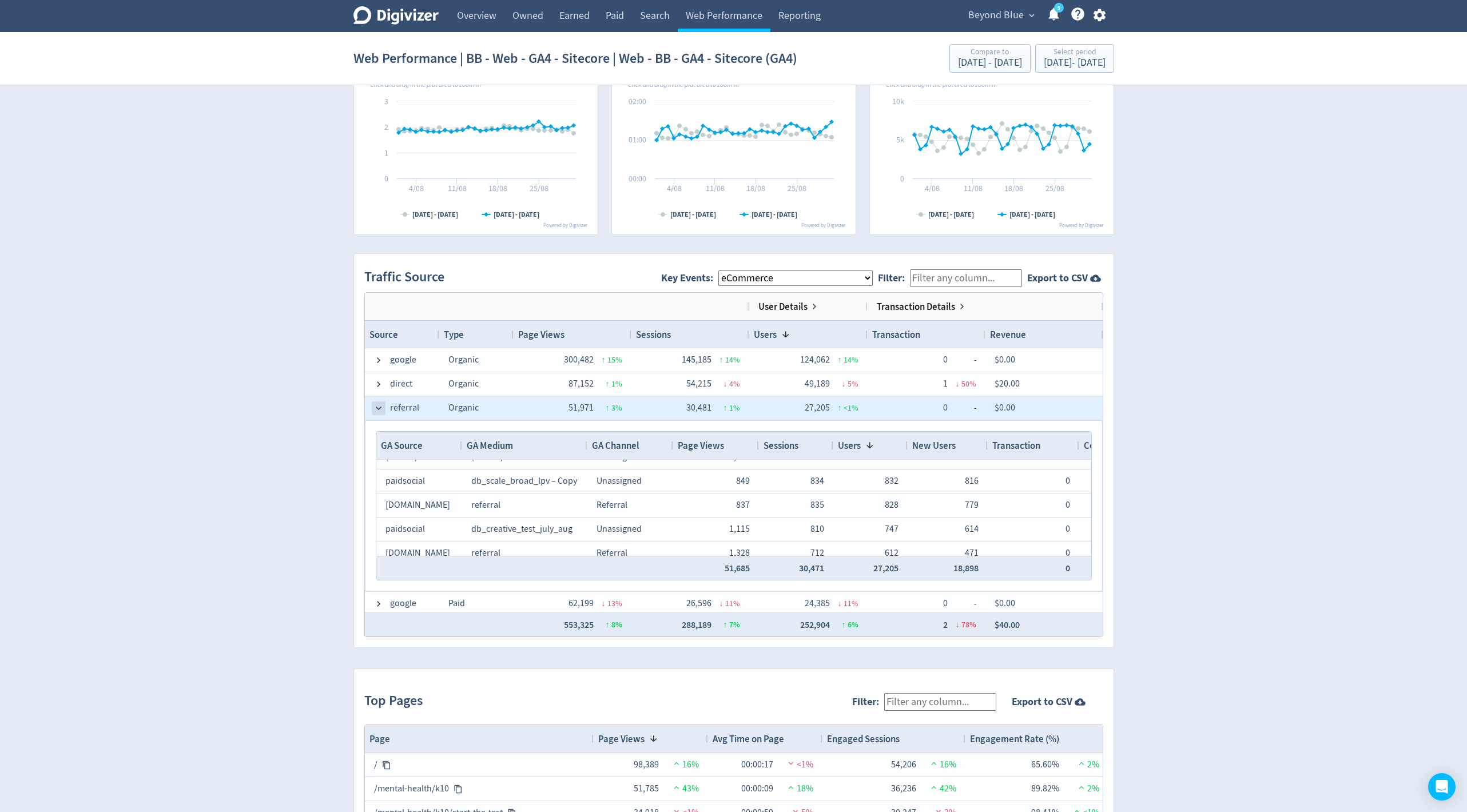
click at [379, 406] on span at bounding box center [378, 407] width 9 height 9
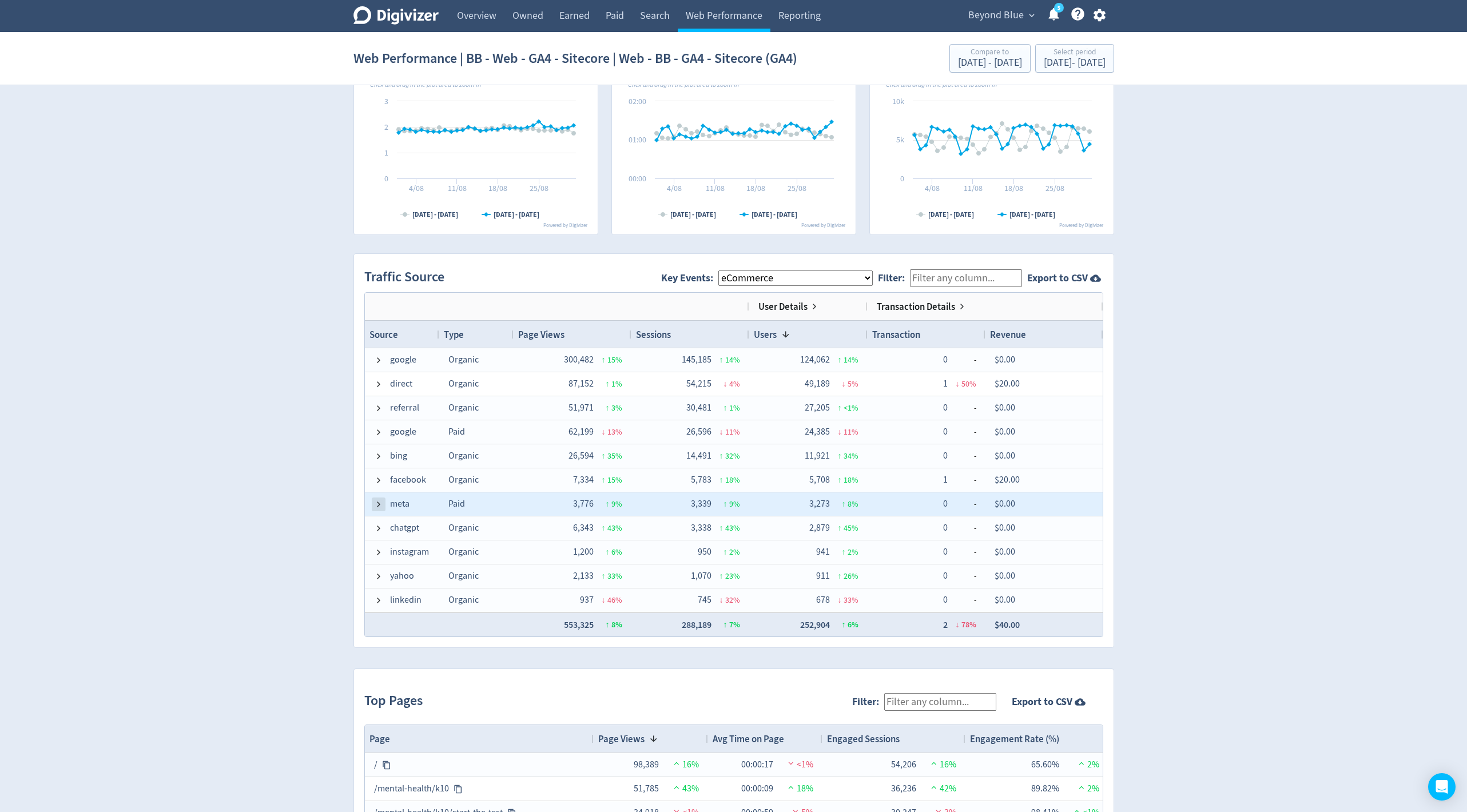
click at [377, 505] on span at bounding box center [378, 504] width 9 height 9
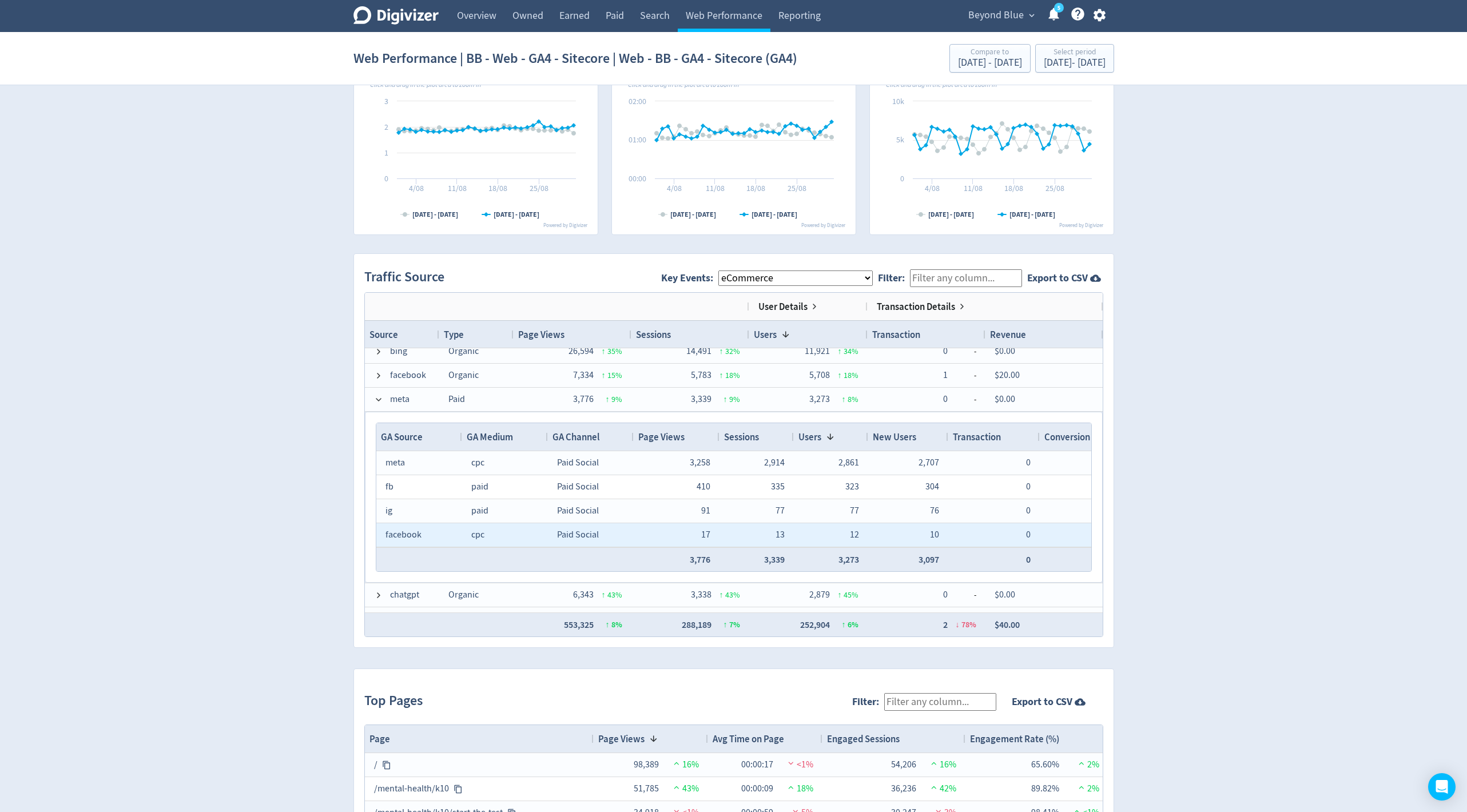
scroll to position [131, 0]
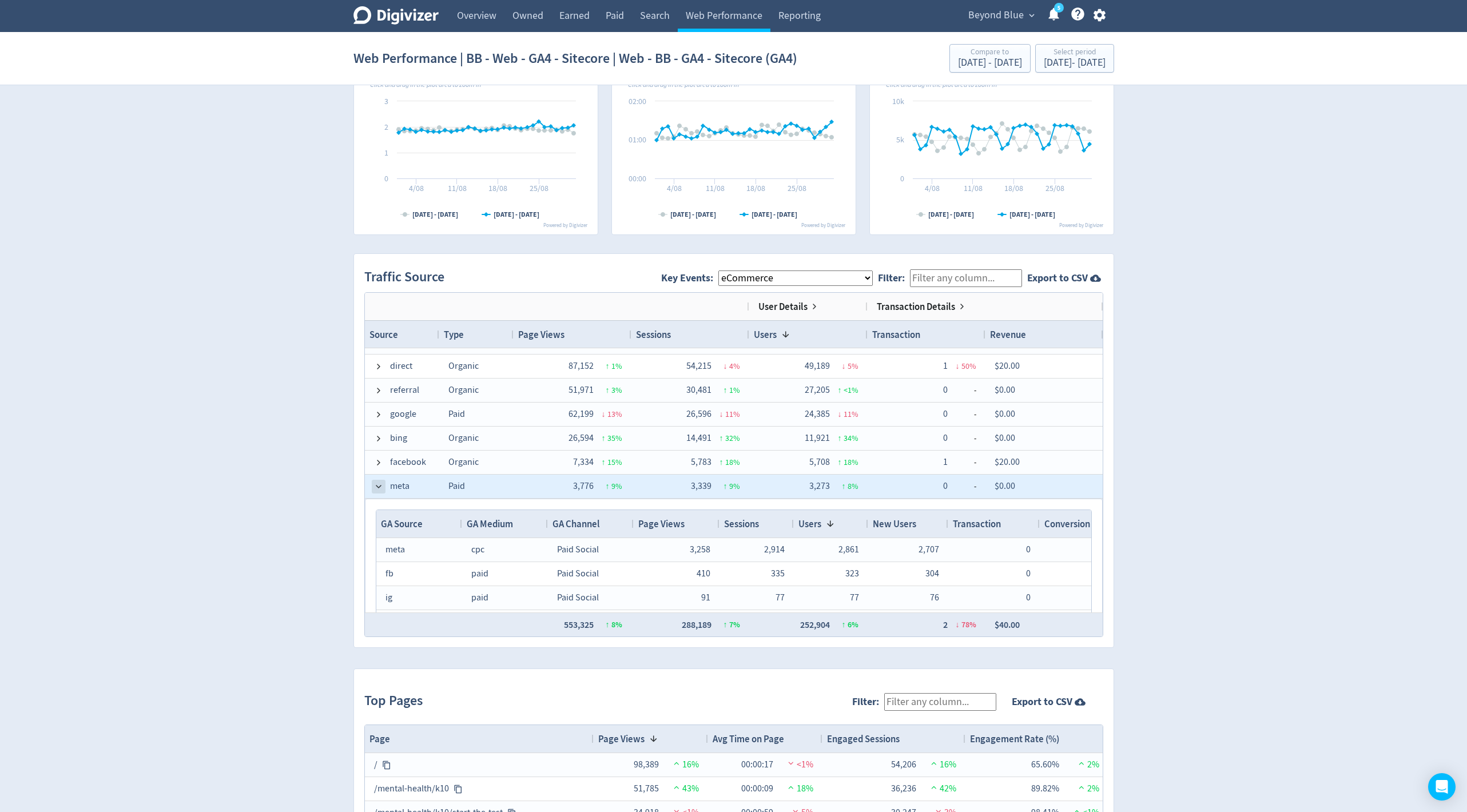
click at [377, 486] on span at bounding box center [378, 486] width 9 height 9
